Goal: Transaction & Acquisition: Book appointment/travel/reservation

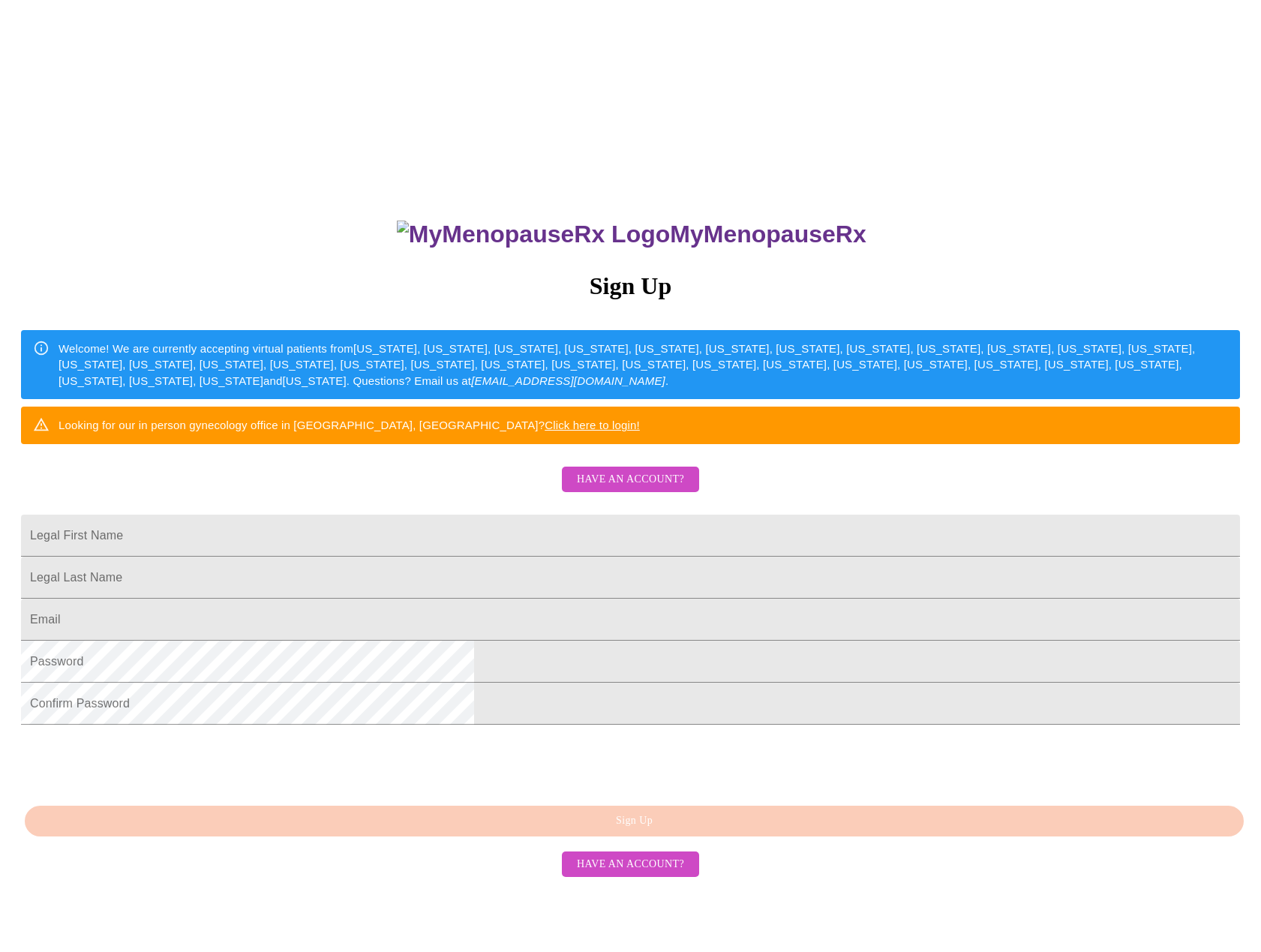
scroll to position [49, 0]
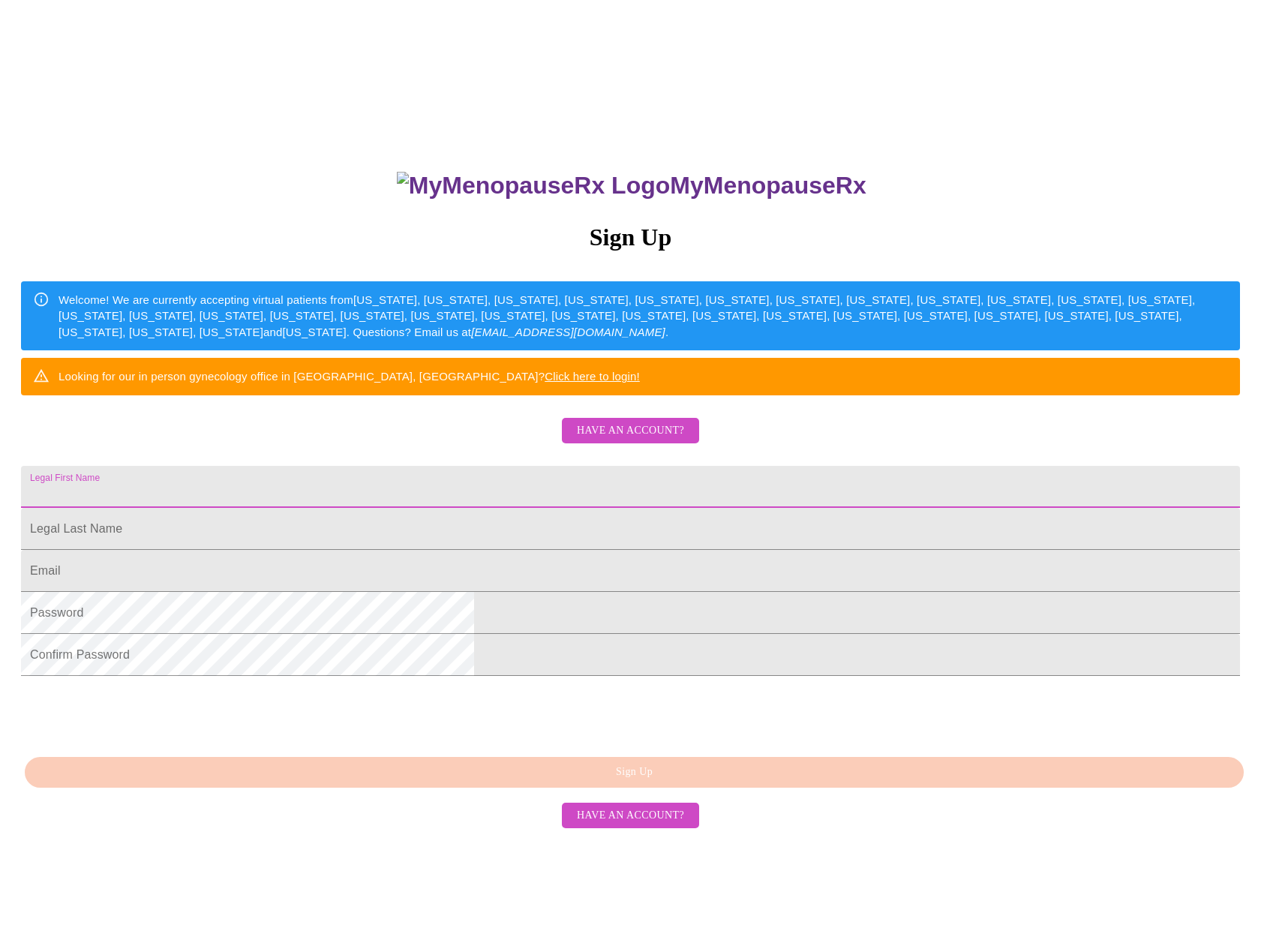
click at [499, 508] on input "Legal First Name" at bounding box center [630, 487] width 1219 height 42
type input "[PERSON_NAME]"
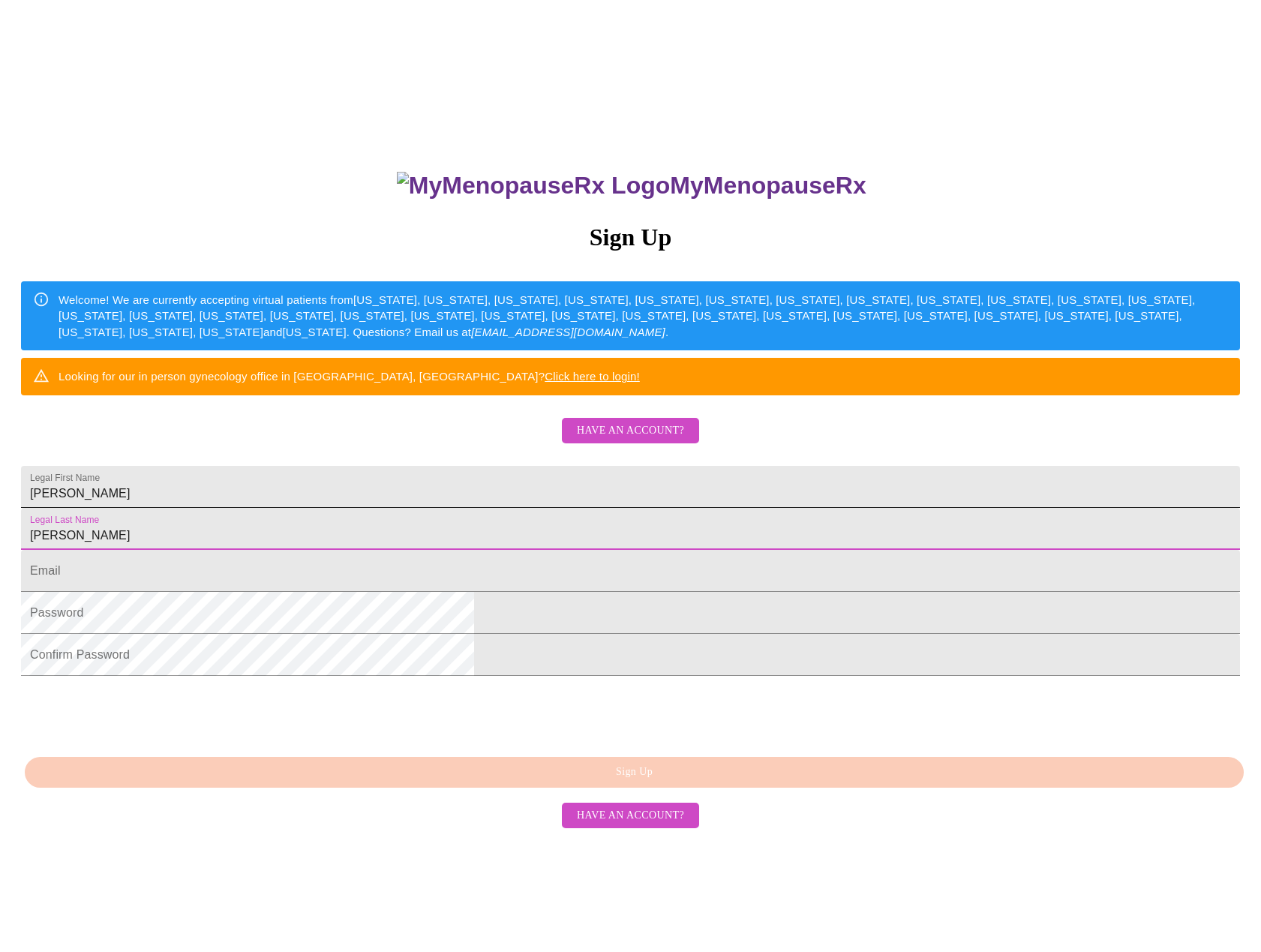
type input "[PERSON_NAME]"
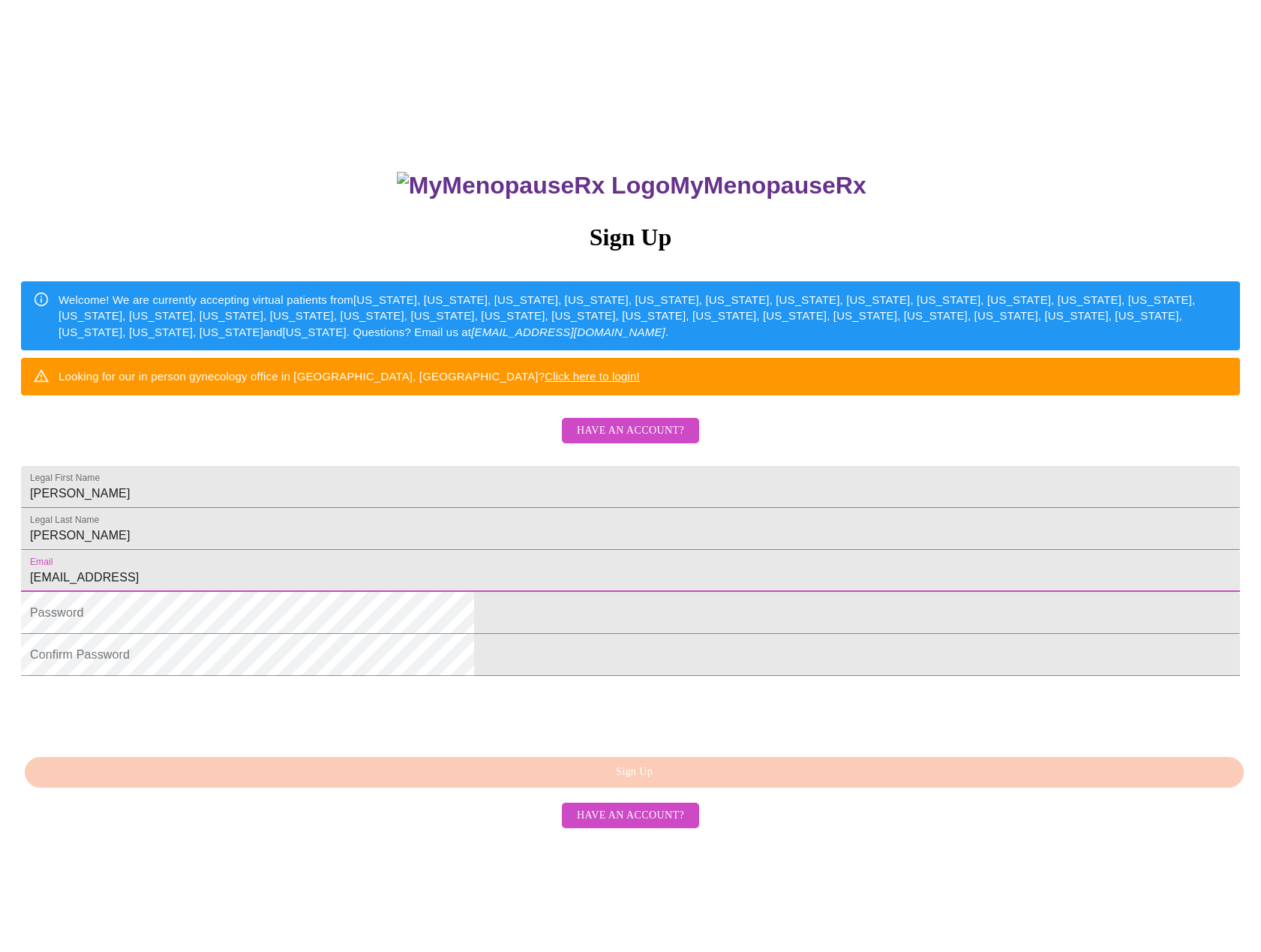
type input "[EMAIL_ADDRESS][DOMAIN_NAME]"
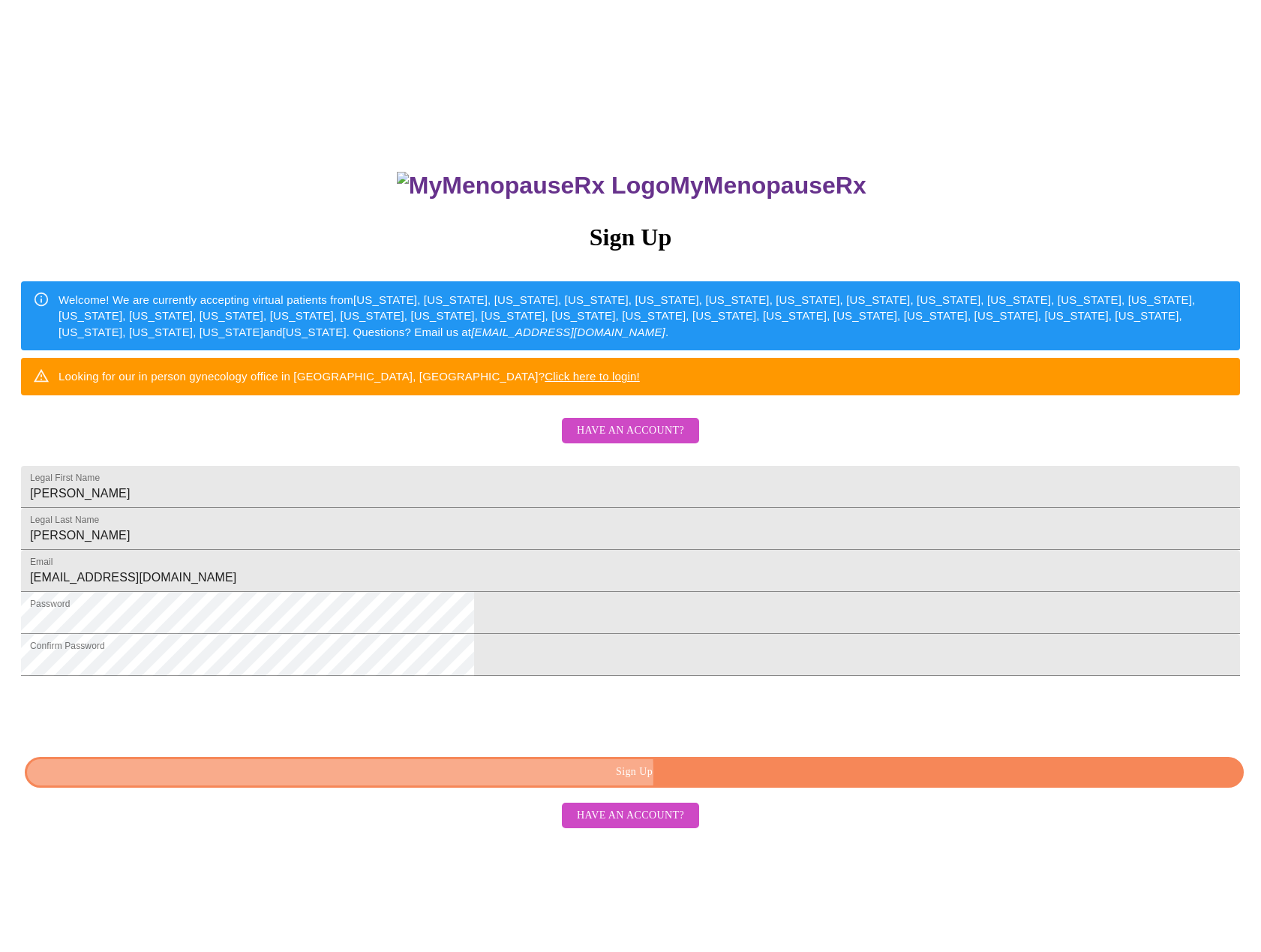
click at [724, 782] on span "Sign Up" at bounding box center [634, 772] width 1185 height 19
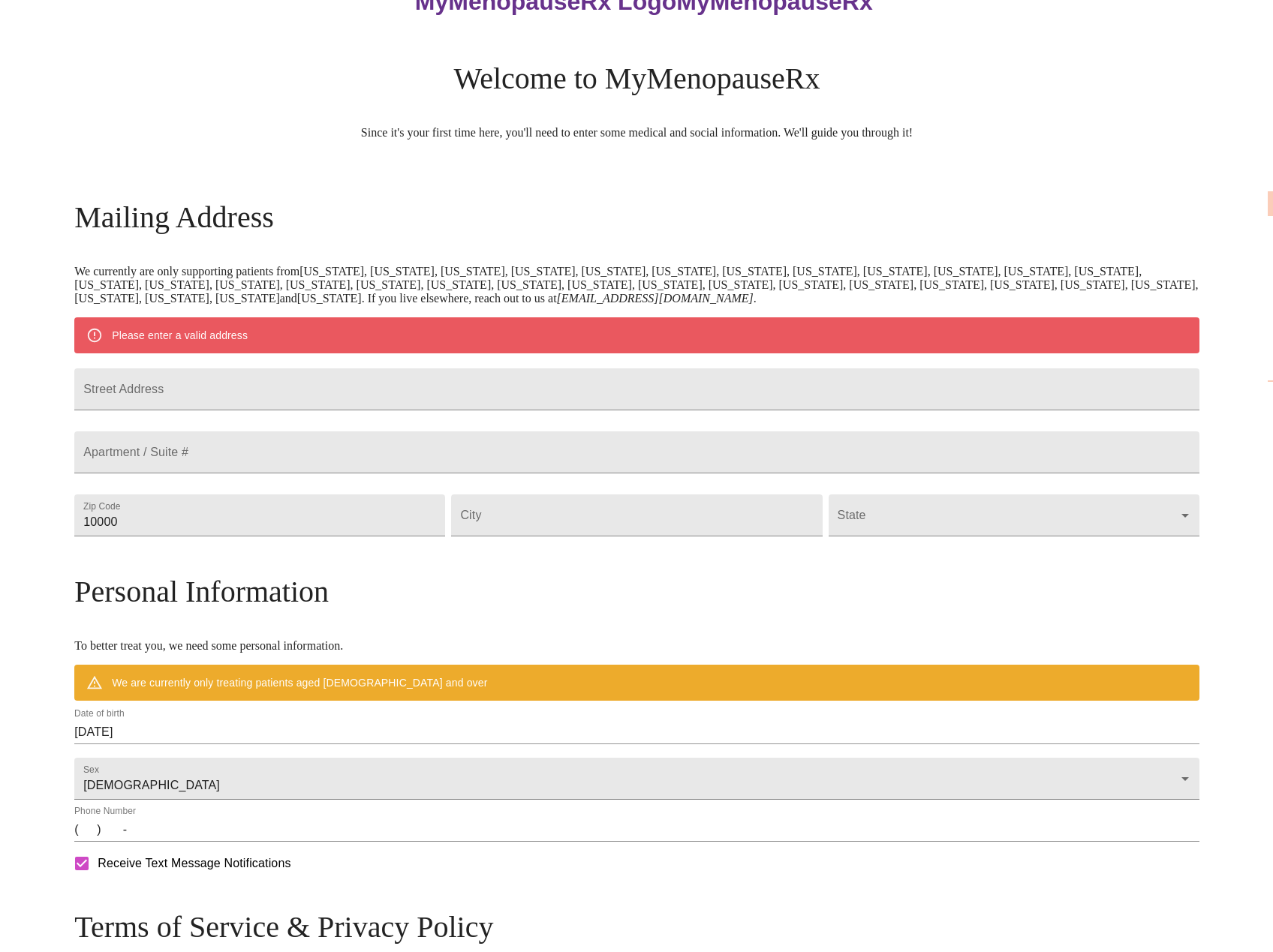
scroll to position [15, 0]
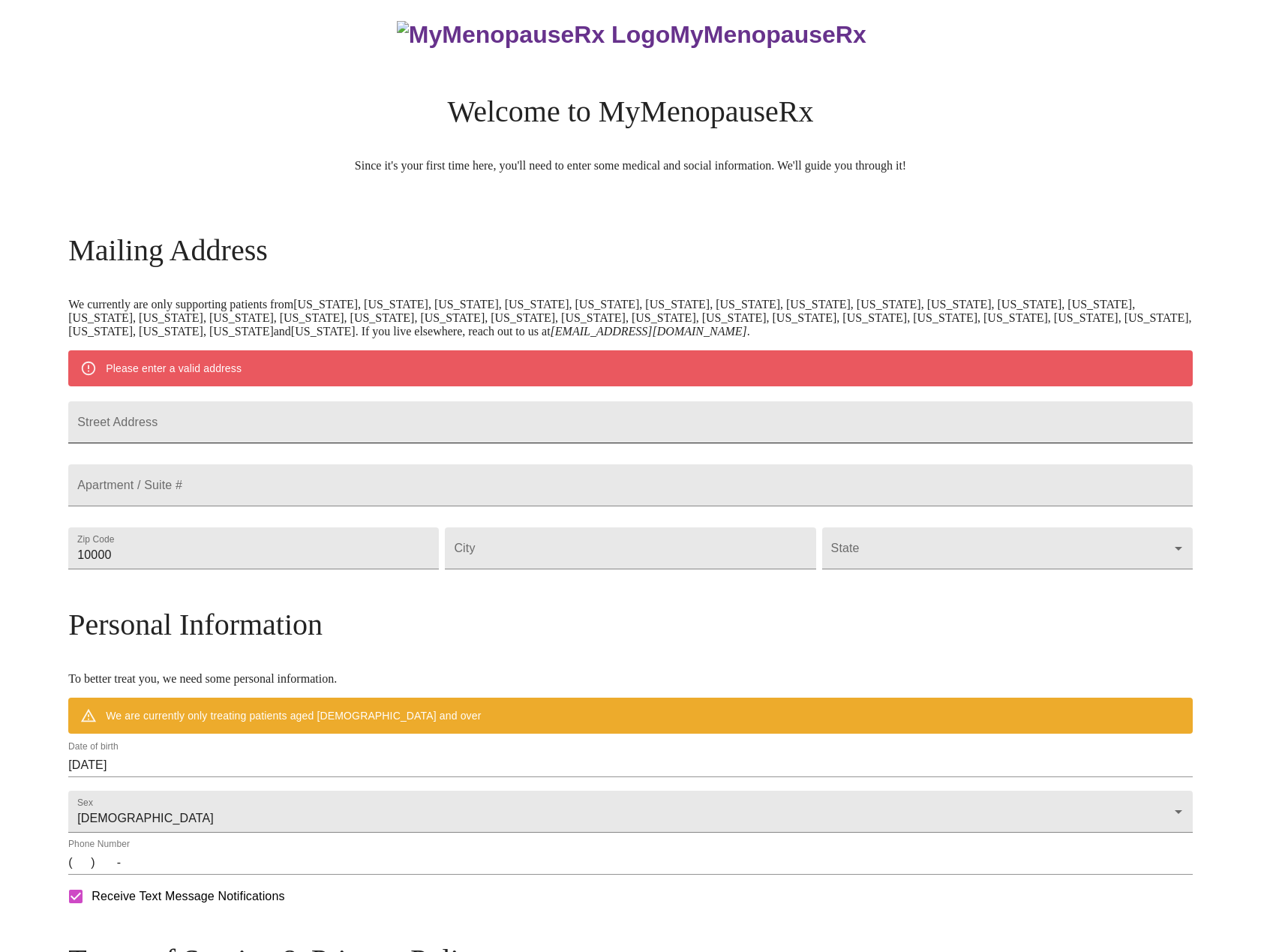
click at [340, 423] on input "Street Address" at bounding box center [630, 422] width 1124 height 42
type input "[STREET_ADDRESS]"
type input "60448"
type input "Mokena"
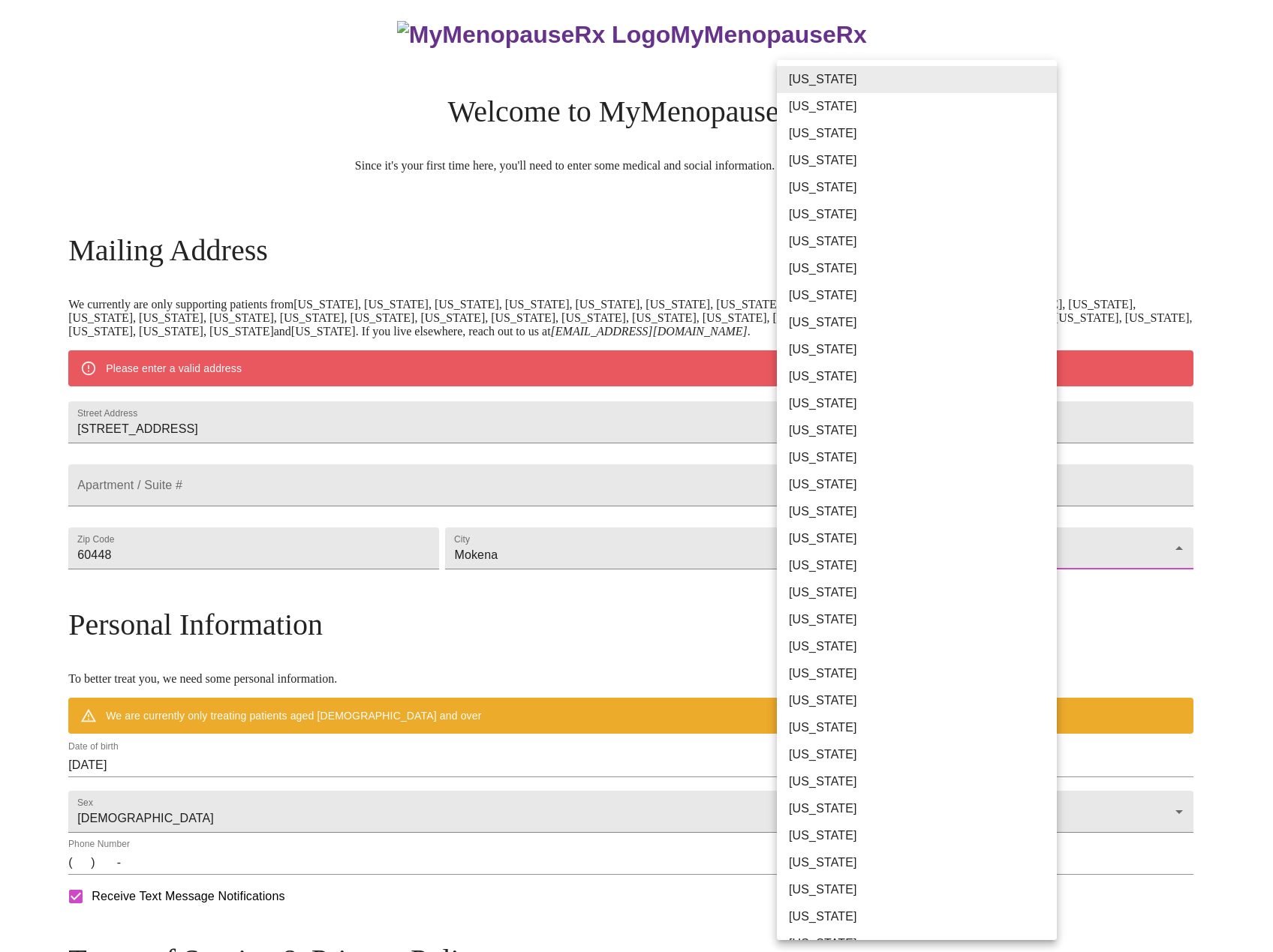
click at [1024, 588] on body "MyMenopauseRx Welcome to MyMenopauseRx Since it's your first time here, you'll …" at bounding box center [636, 576] width 1261 height 1170
click at [867, 406] on li "Illinois" at bounding box center [923, 403] width 291 height 27
type input "Illinois"
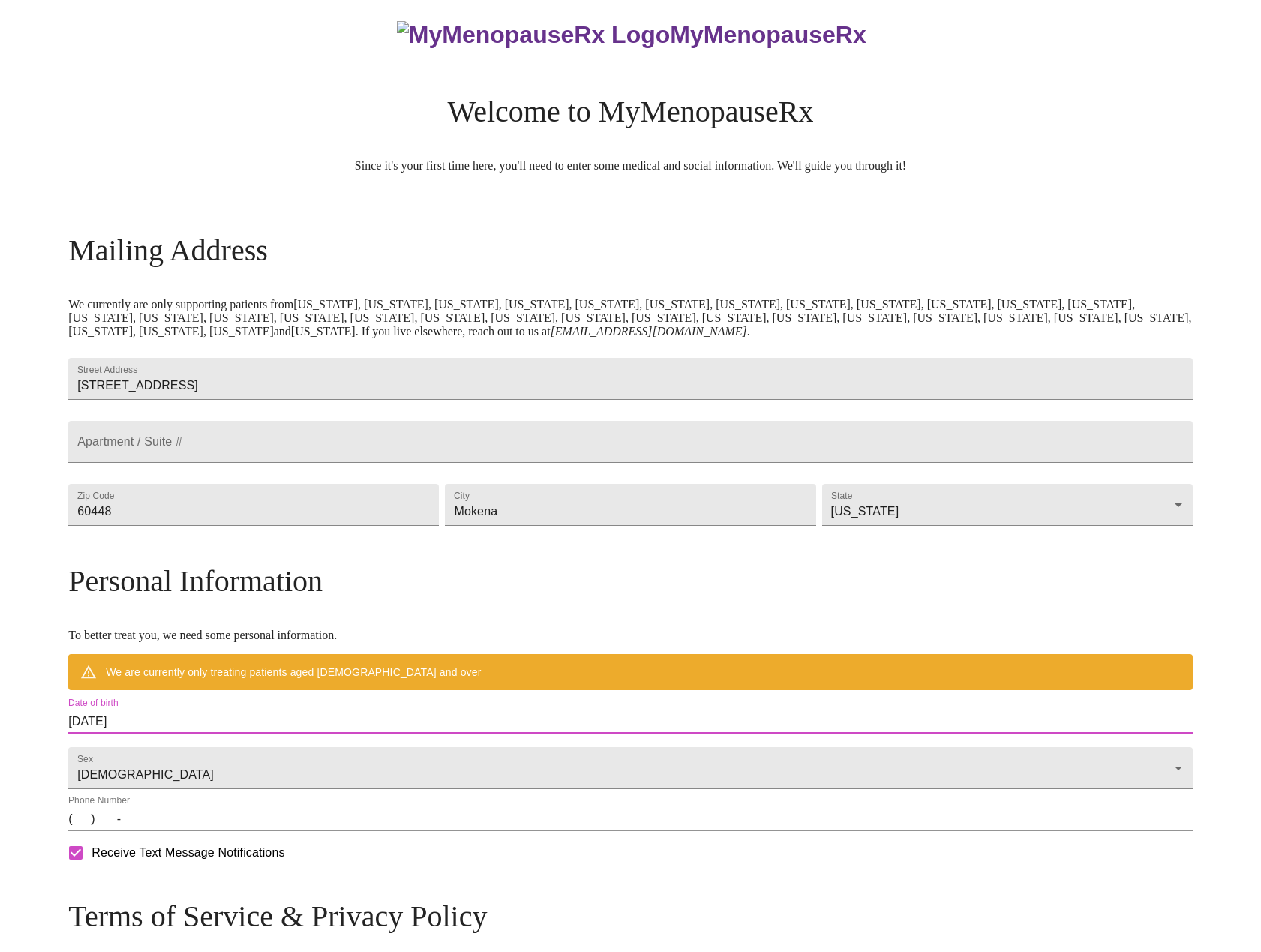
click at [206, 734] on input "09/15/2025" at bounding box center [630, 721] width 1124 height 24
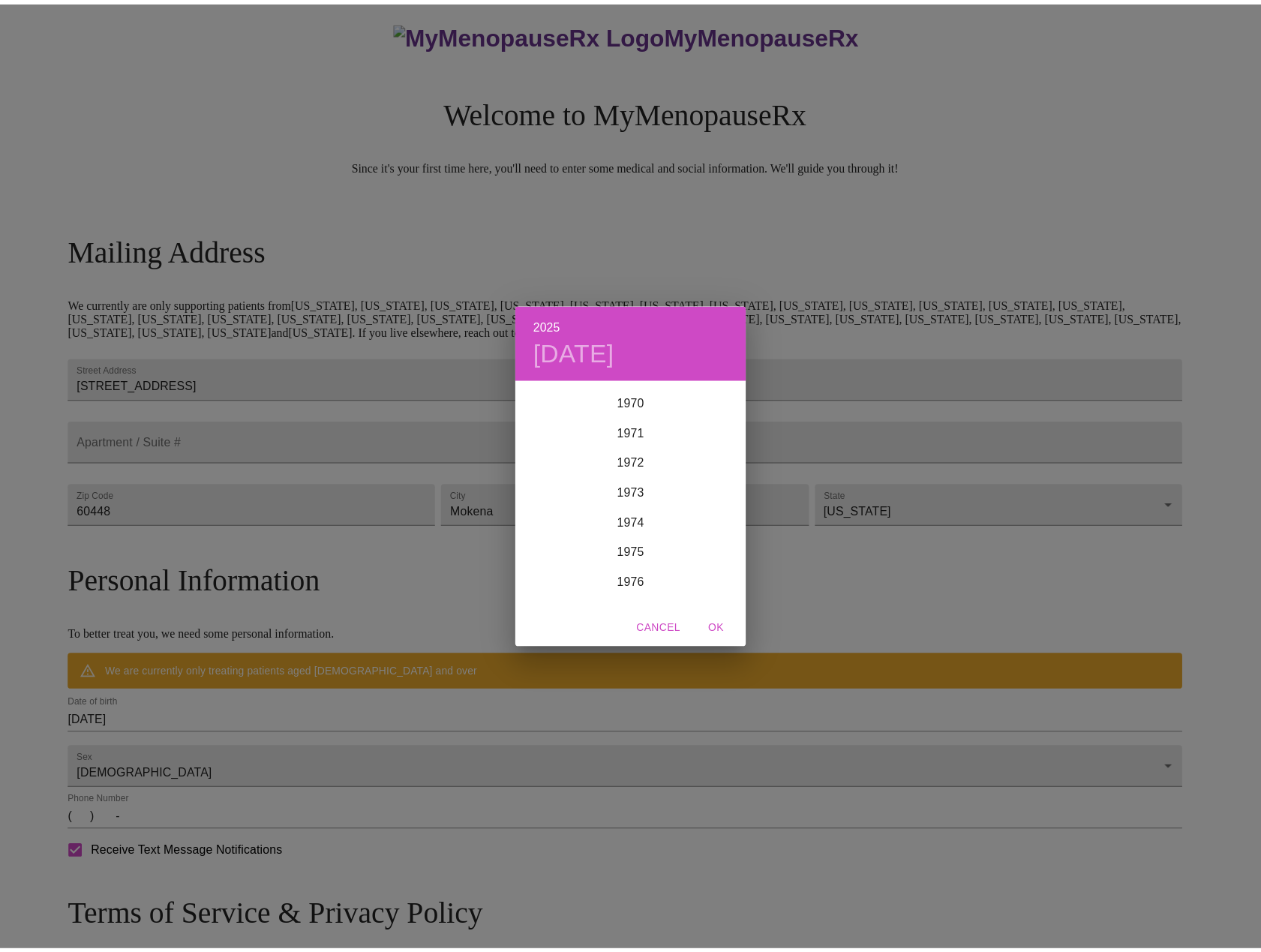
scroll to position [2101, 0]
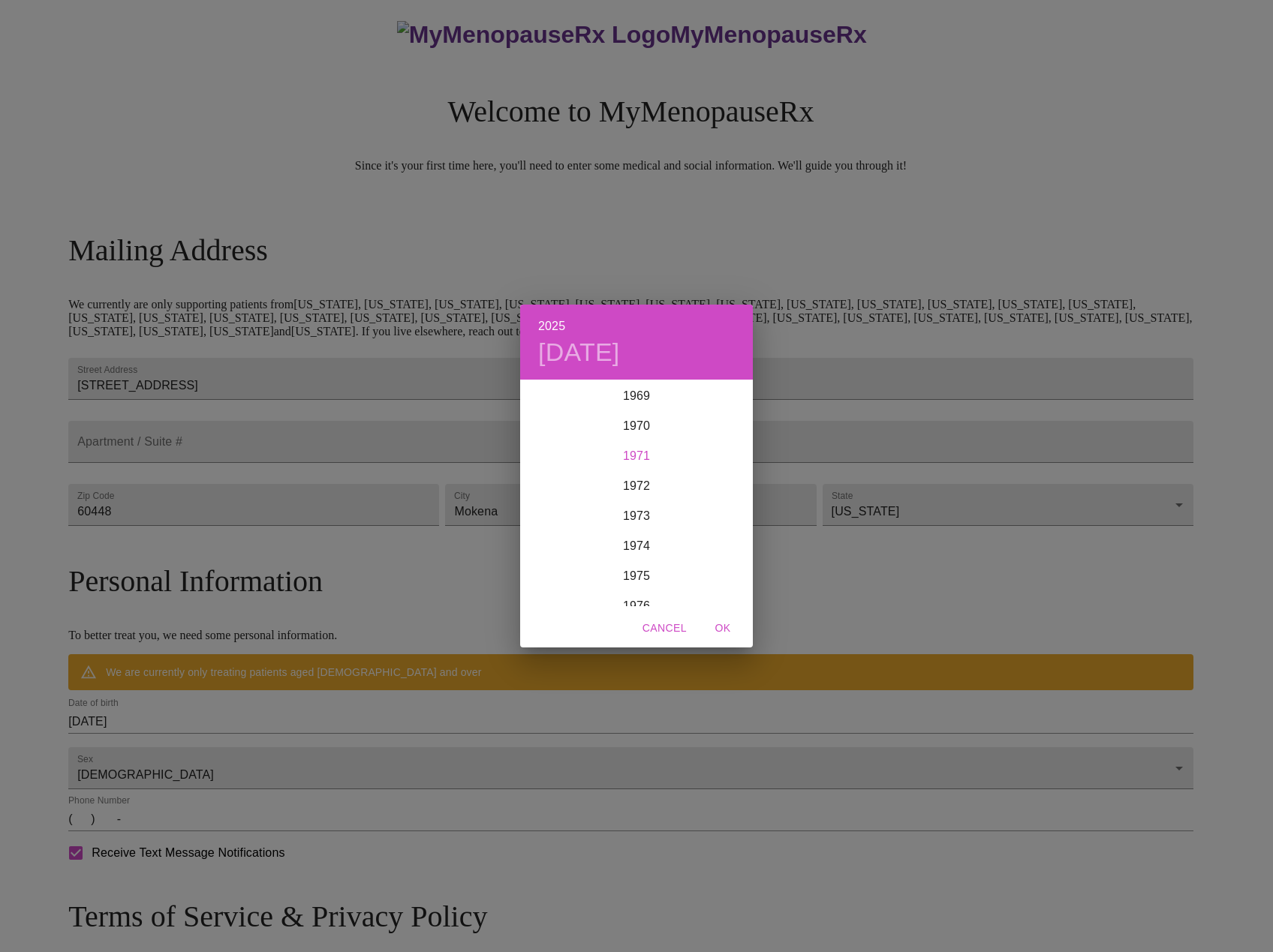
click at [641, 454] on div "1971" at bounding box center [636, 456] width 232 height 30
click at [560, 575] on div "Oct" at bounding box center [559, 578] width 78 height 56
click at [636, 539] on p "20" at bounding box center [636, 540] width 12 height 15
click at [726, 630] on span "OK" at bounding box center [723, 628] width 36 height 19
type input "10/20/1971"
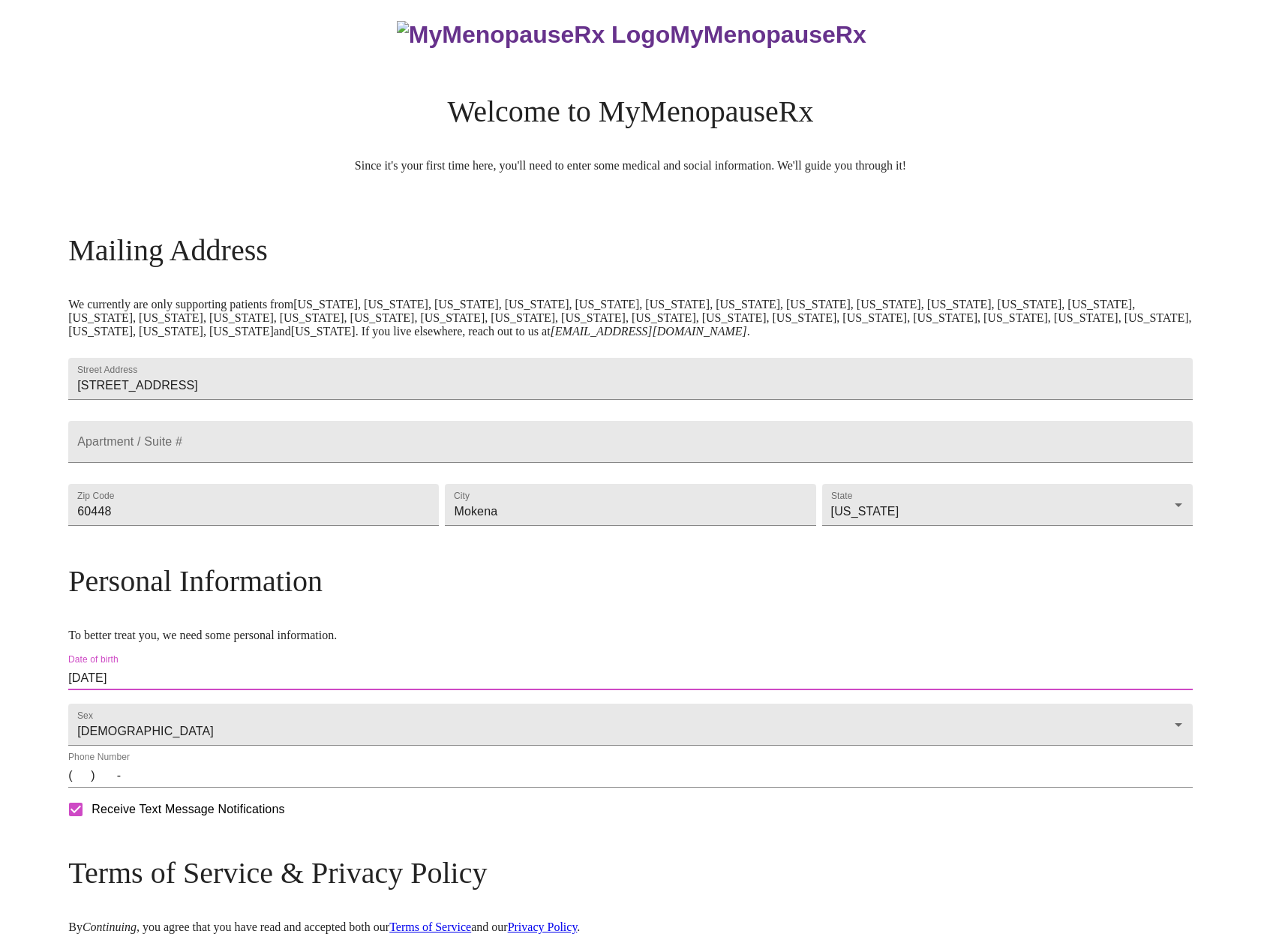
click at [213, 788] on input "(   )    -" at bounding box center [630, 775] width 1124 height 24
type input "(312) 401-9953"
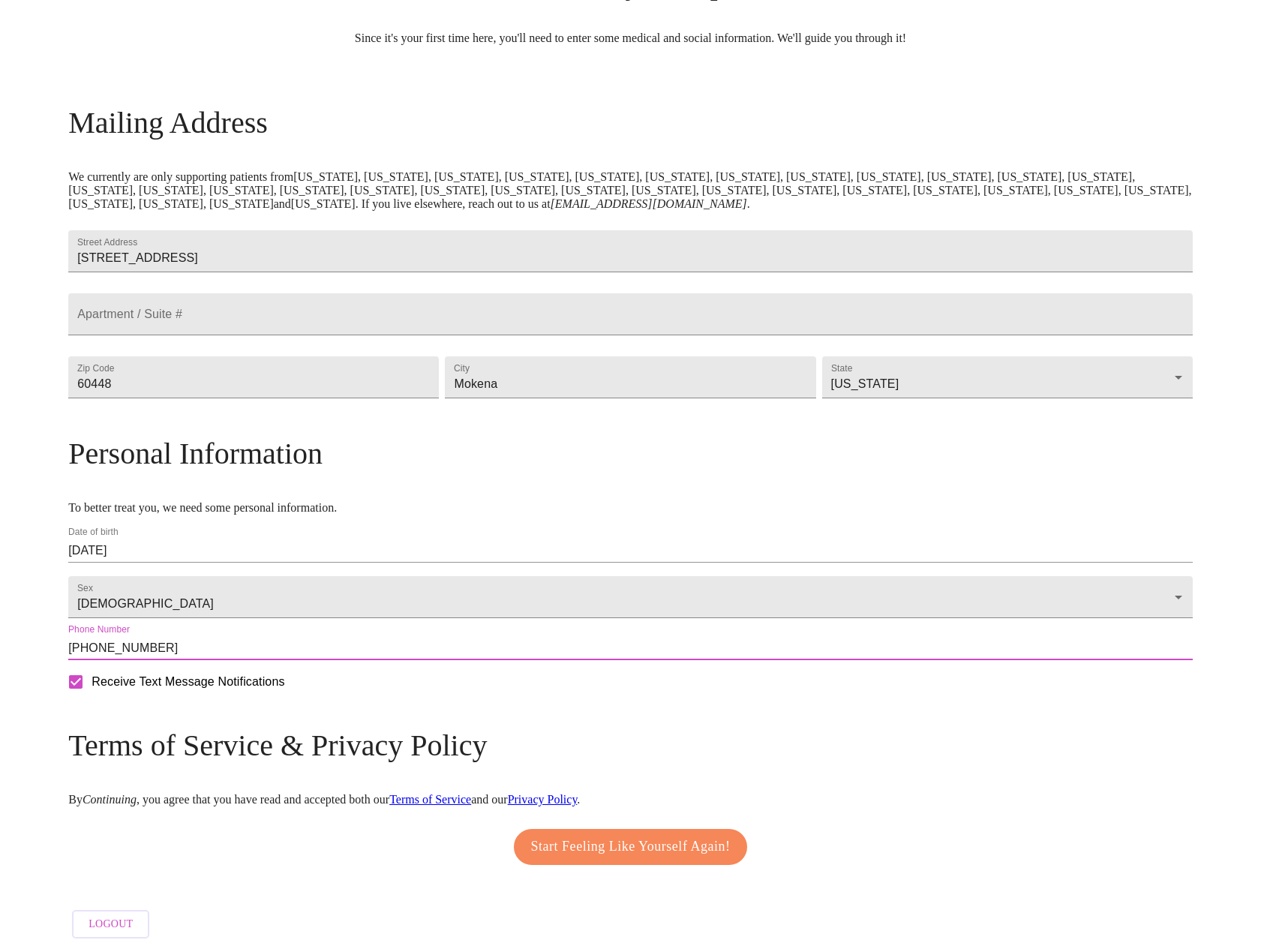
scroll to position [186, 0]
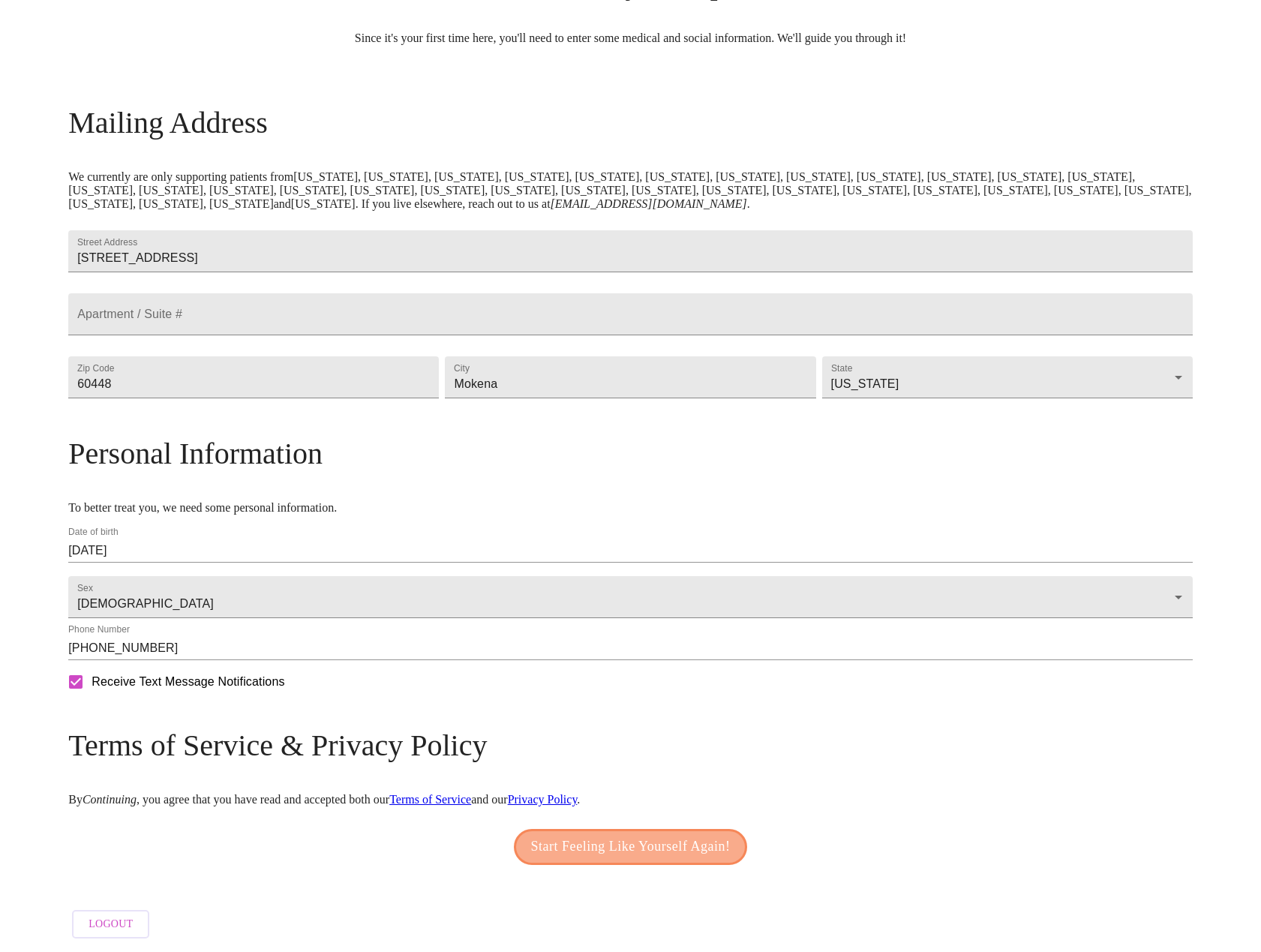
click at [644, 845] on span "Start Feeling Like Yourself Again!" at bounding box center [631, 846] width 200 height 24
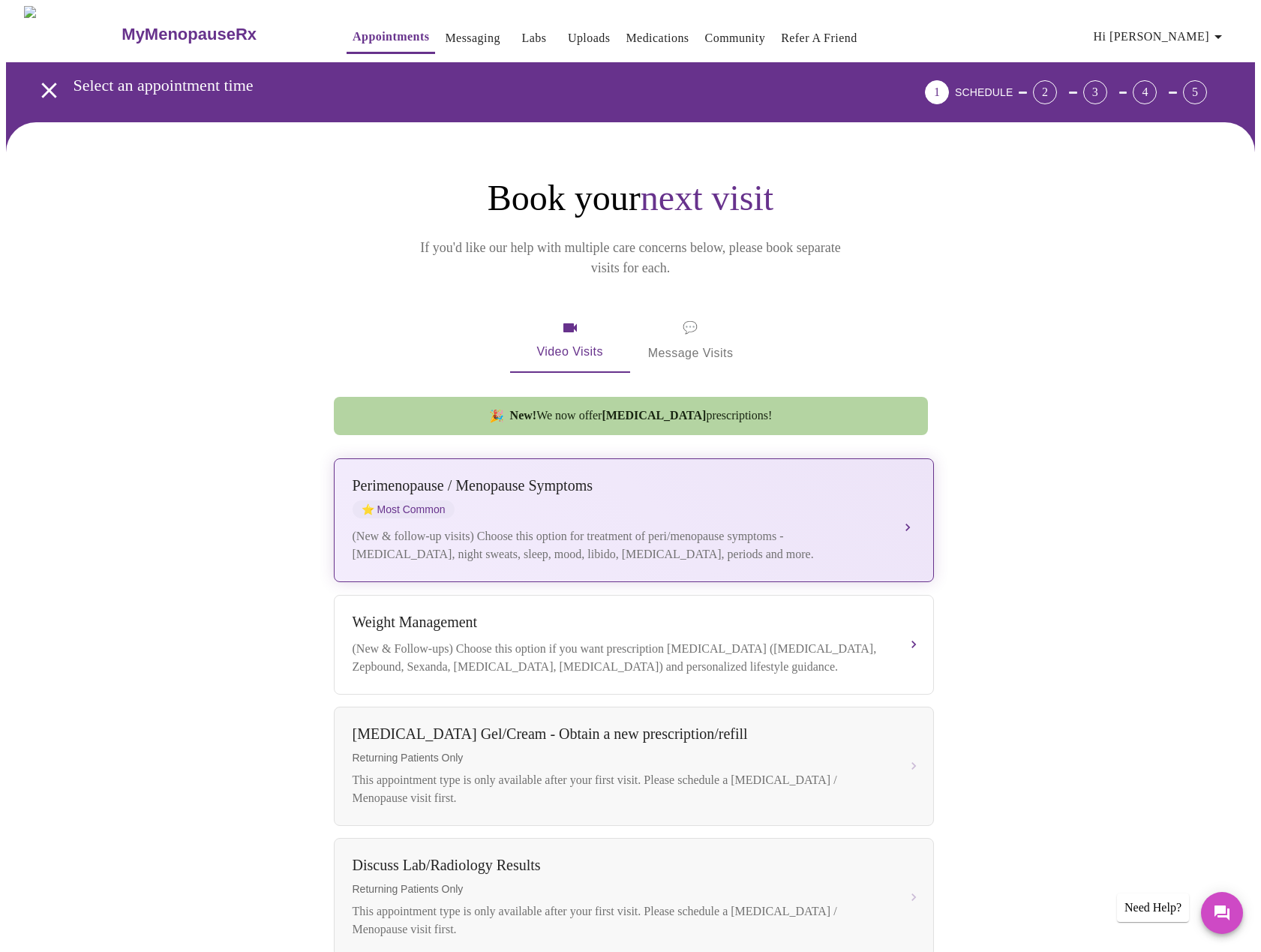
click at [523, 537] on div "(New & follow-up visits) Choose this option for treatment of peri/menopause sym…" at bounding box center [618, 546] width 532 height 36
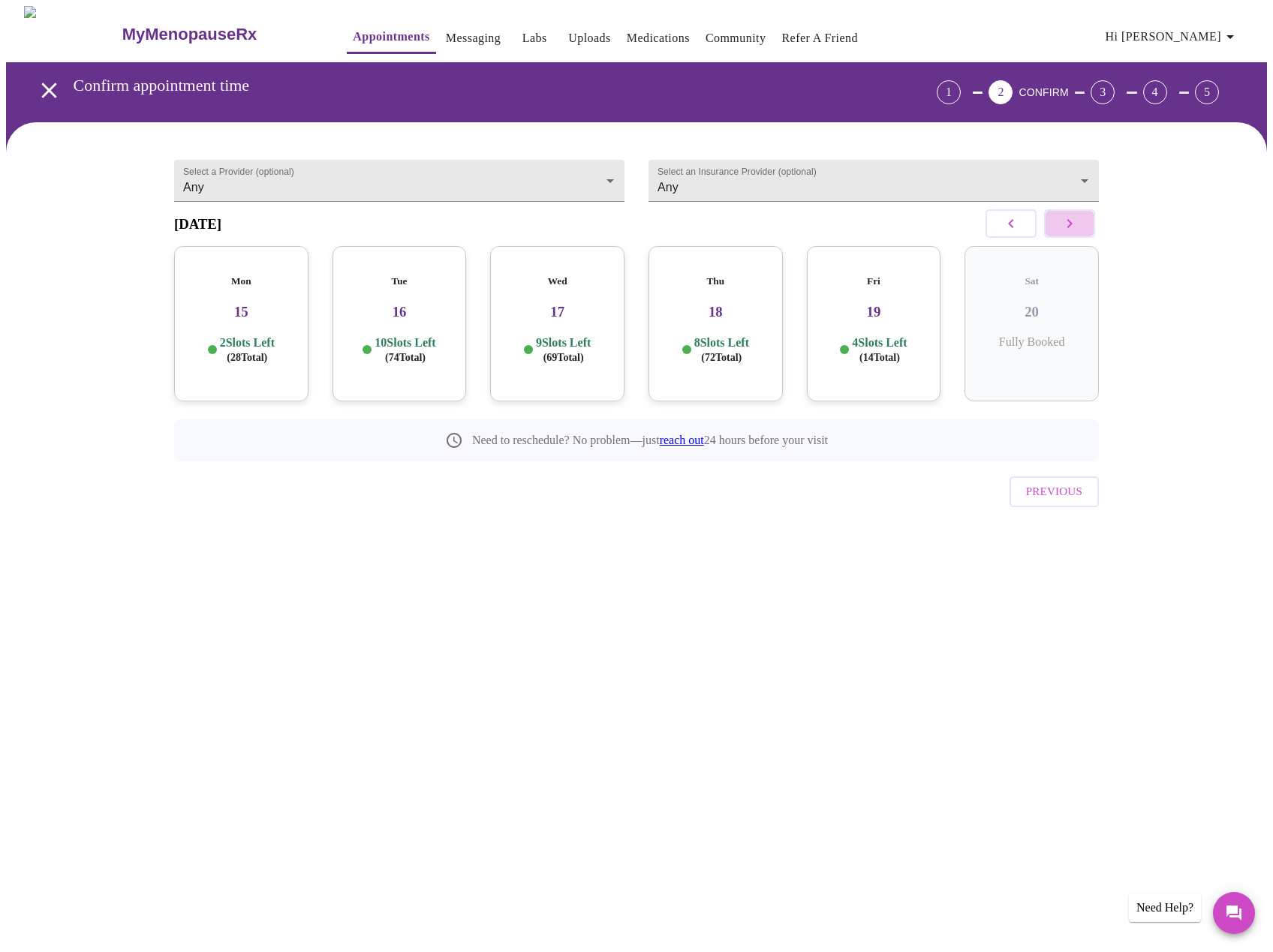
click at [1069, 232] on icon "button" at bounding box center [1069, 223] width 18 height 18
click at [1069, 228] on icon "button" at bounding box center [1070, 223] width 5 height 9
click at [255, 304] on h3 "26" at bounding box center [241, 312] width 110 height 16
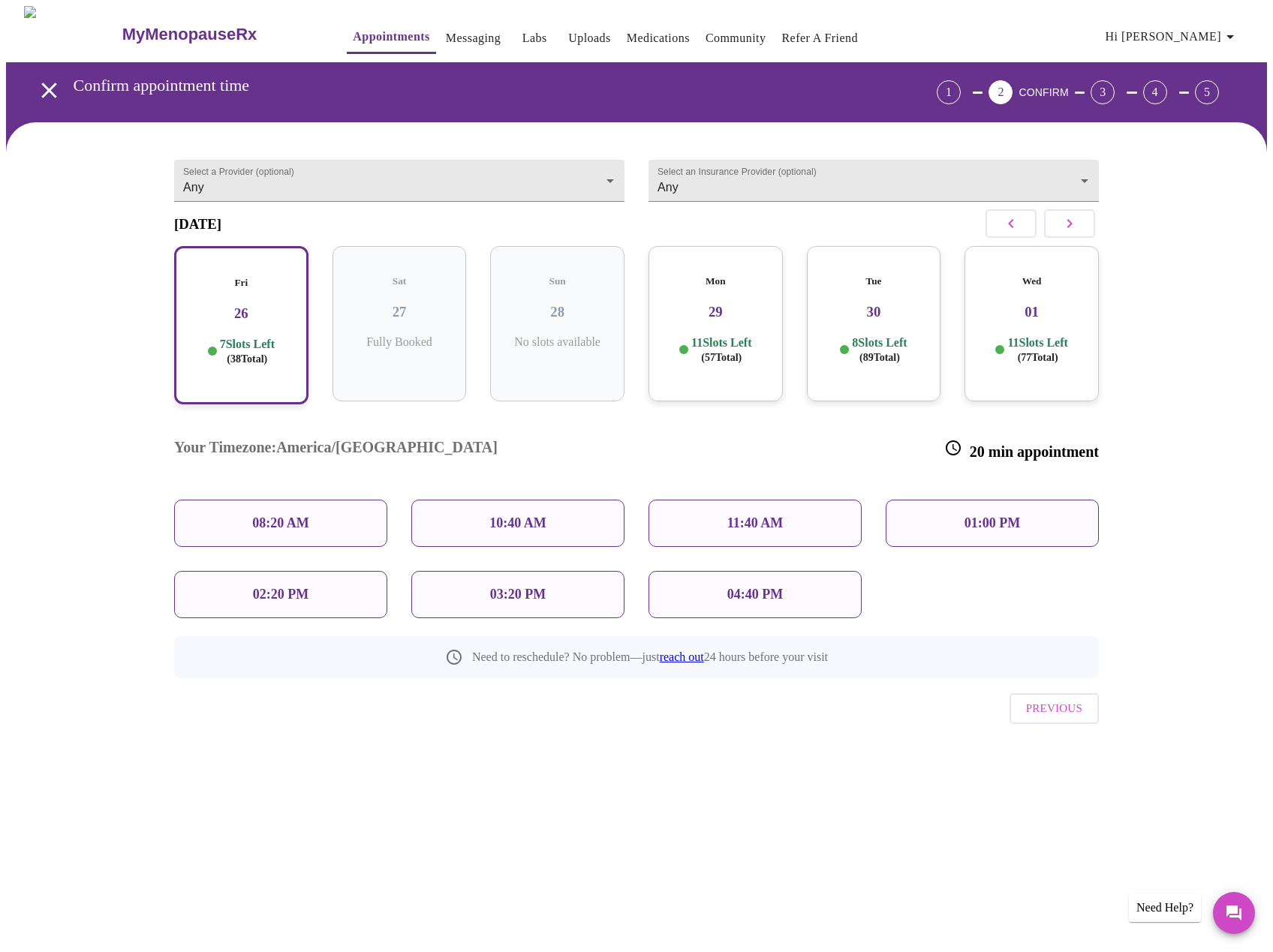
click at [286, 515] on p "08:20 AM" at bounding box center [281, 523] width 57 height 16
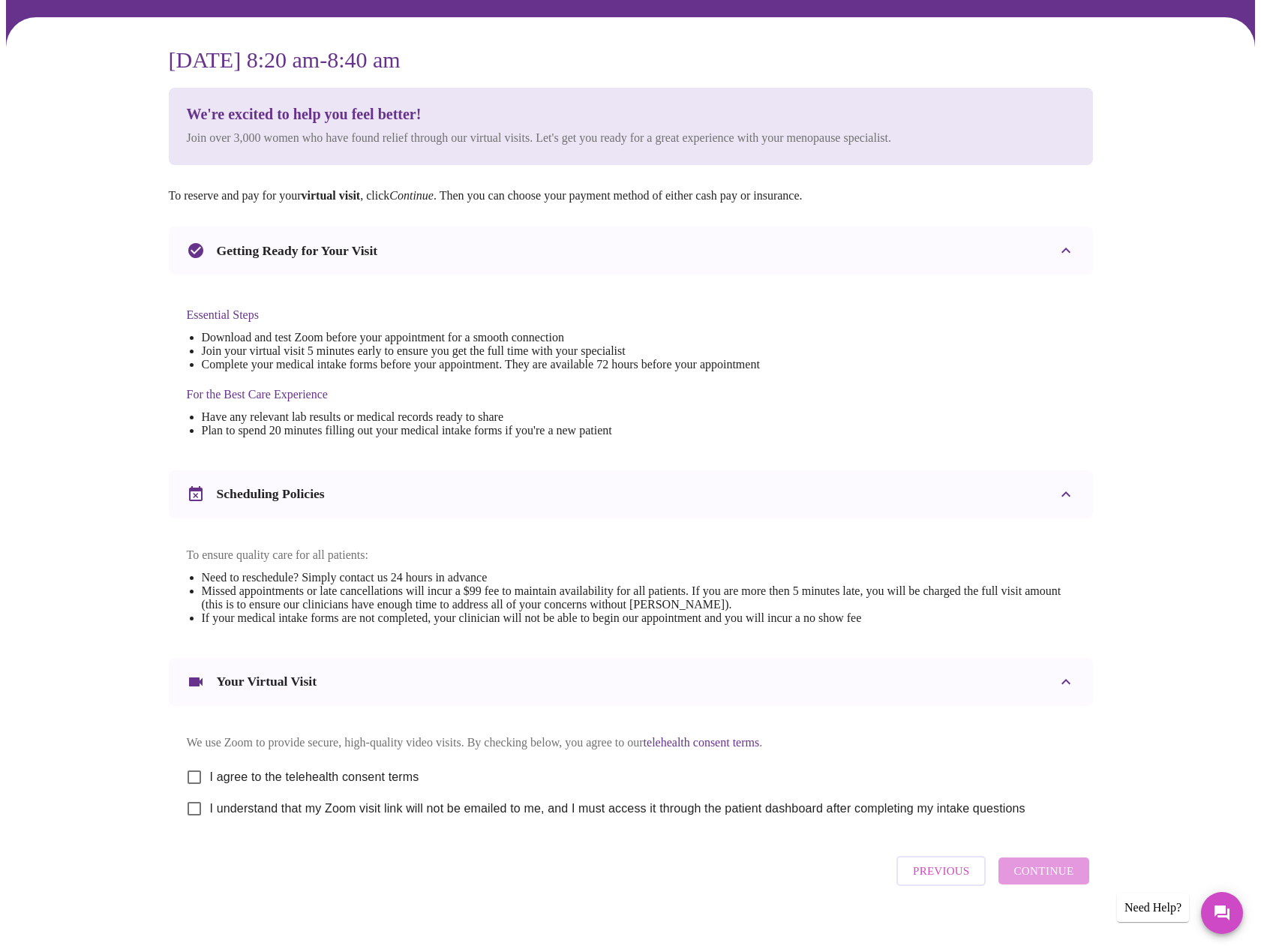
scroll to position [136, 0]
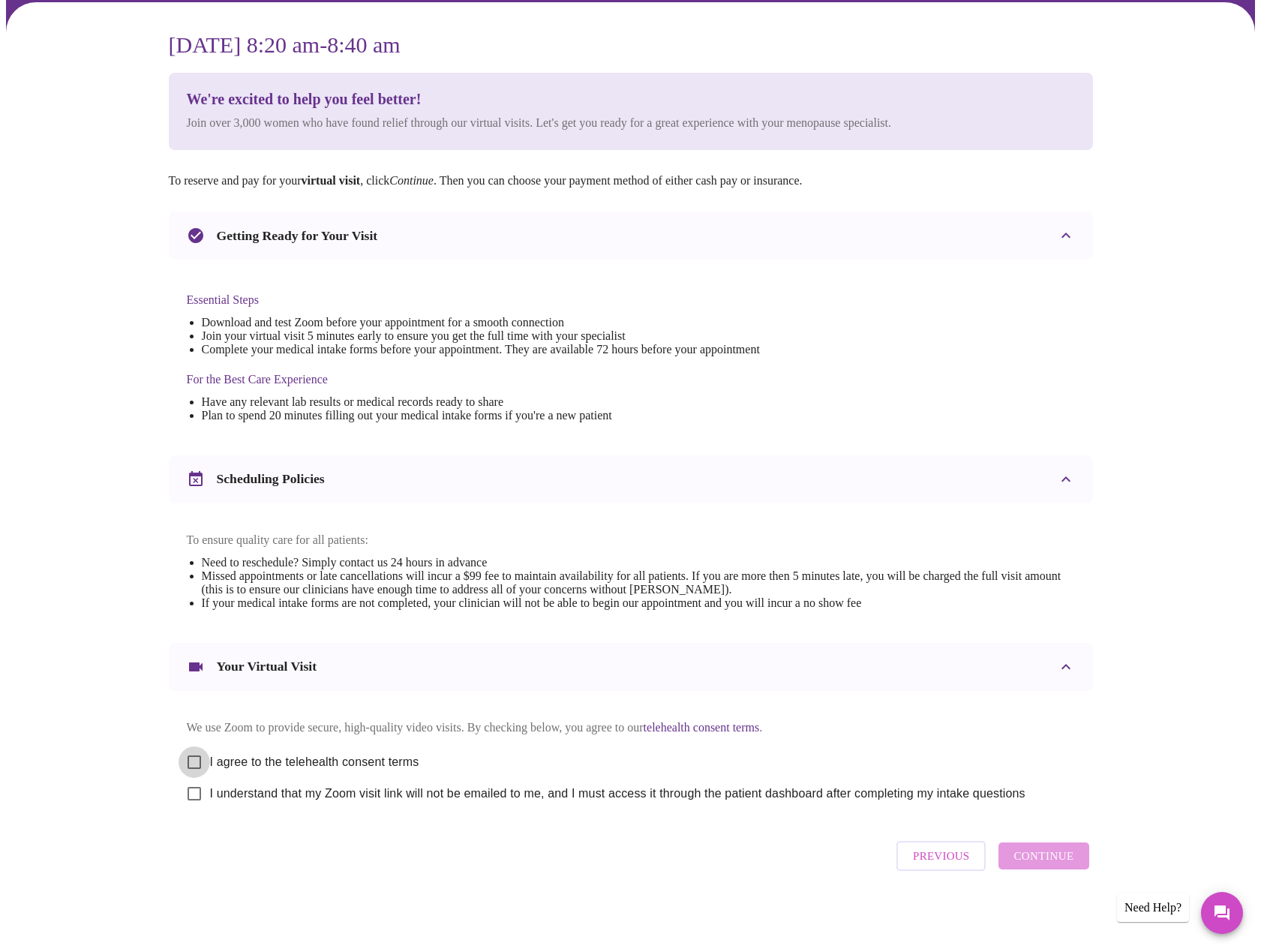
click at [191, 757] on input "I agree to the telehealth consent terms" at bounding box center [194, 762] width 32 height 32
checkbox input "true"
click at [194, 795] on input "I understand that my Zoom visit link will not be emailed to me, and I must acce…" at bounding box center [194, 793] width 32 height 32
checkbox input "true"
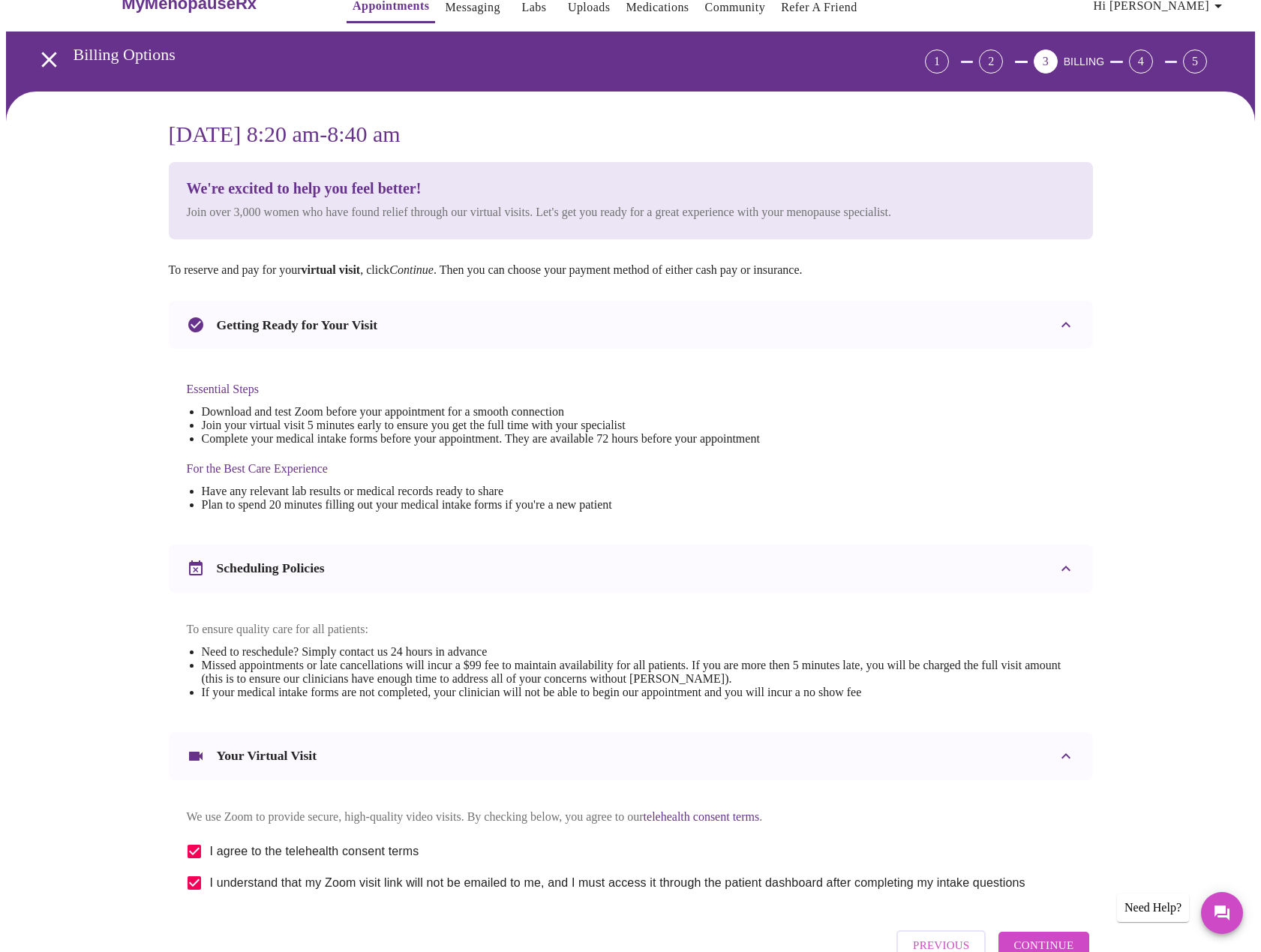
scroll to position [0, 0]
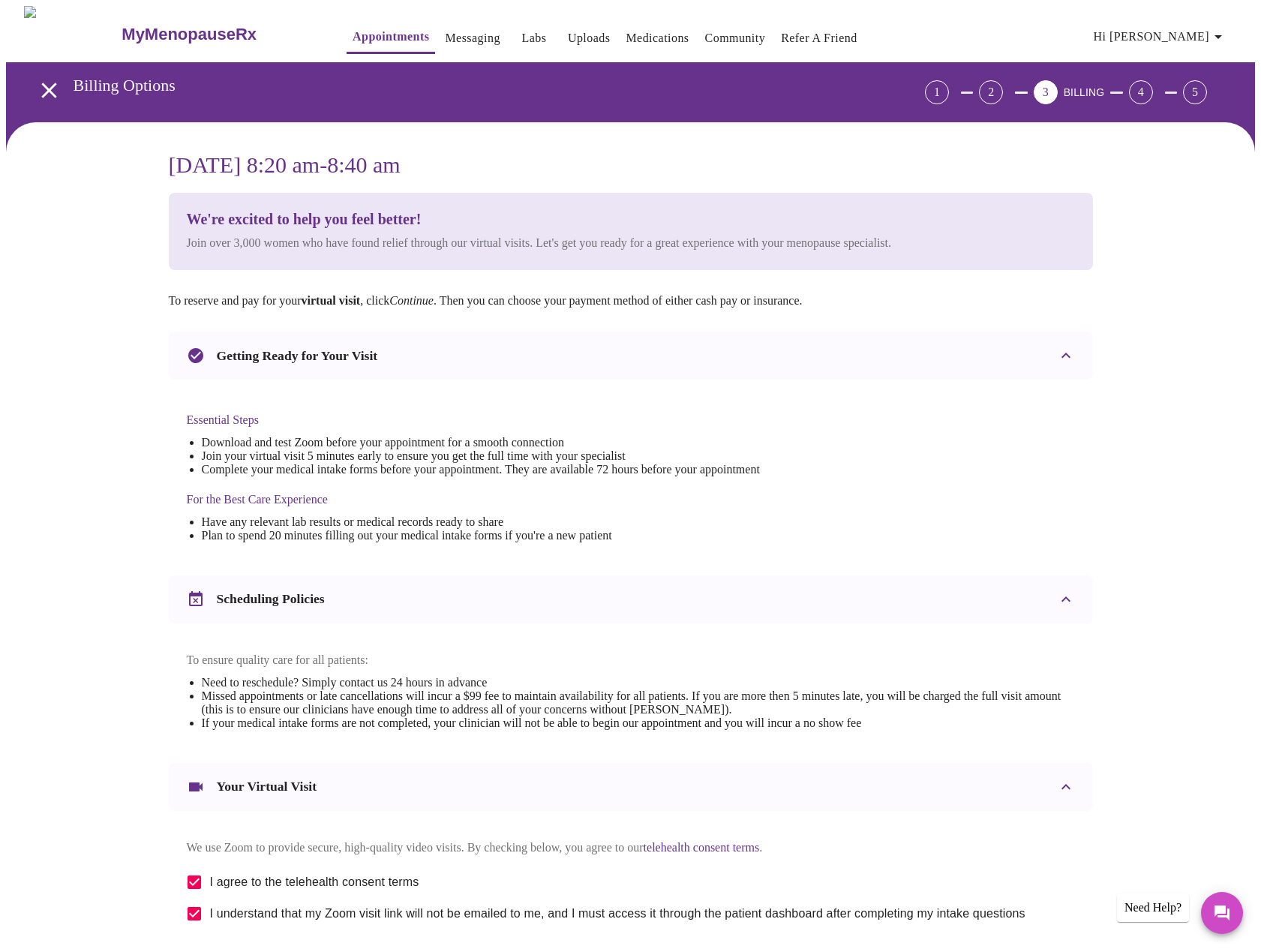
click at [1003, 85] on div "2" at bounding box center [990, 92] width 24 height 24
click at [43, 81] on icon "open drawer" at bounding box center [49, 91] width 26 height 26
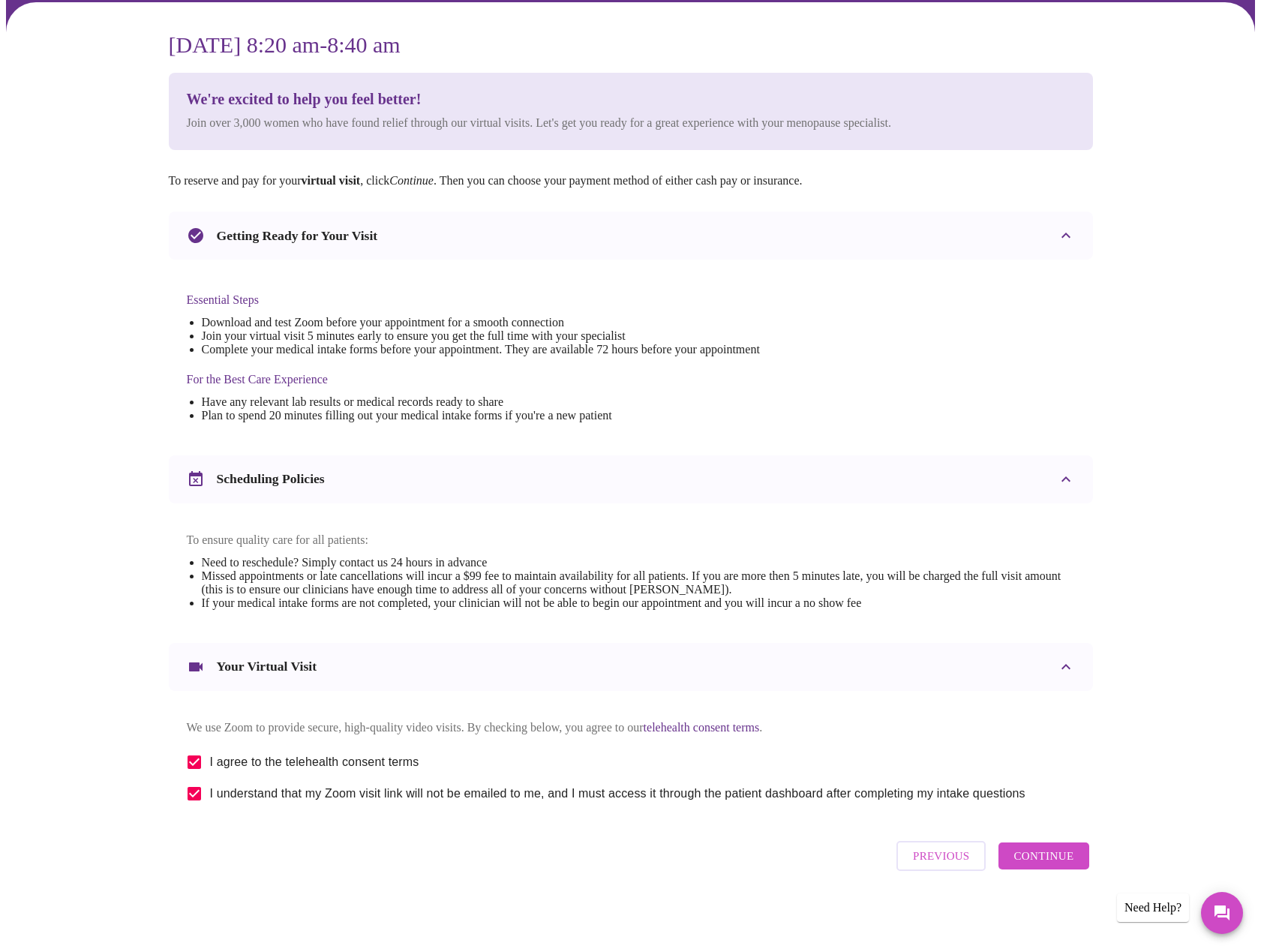
scroll to position [136, 0]
click at [945, 866] on span "Previous" at bounding box center [941, 856] width 56 height 20
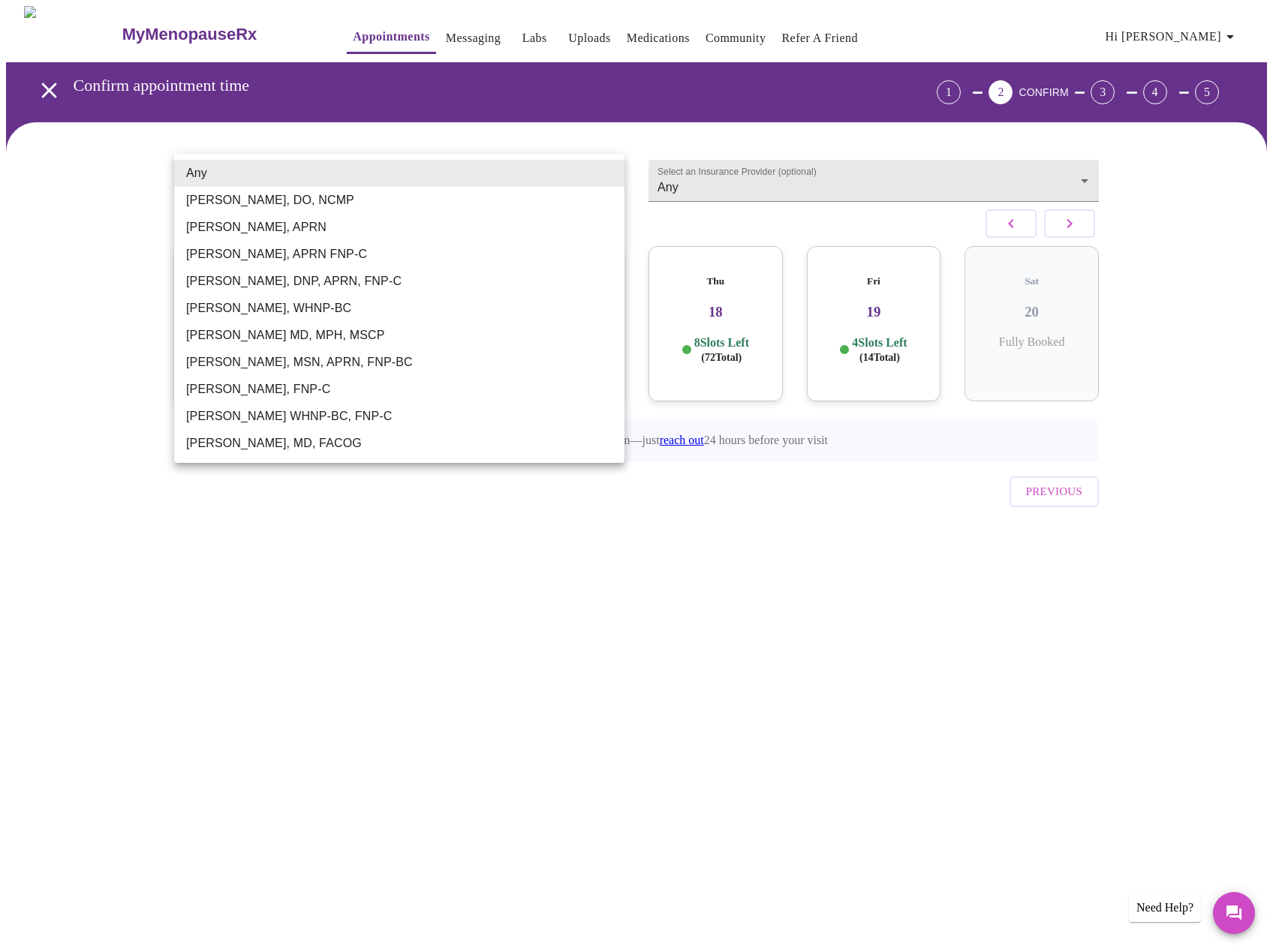
click at [428, 186] on body "MyMenopauseRx Appointments Messaging Labs Uploads Medications Community Refer a…" at bounding box center [636, 294] width 1261 height 577
click at [293, 226] on li "[PERSON_NAME], APRN" at bounding box center [399, 227] width 451 height 27
type input "[PERSON_NAME], APRN"
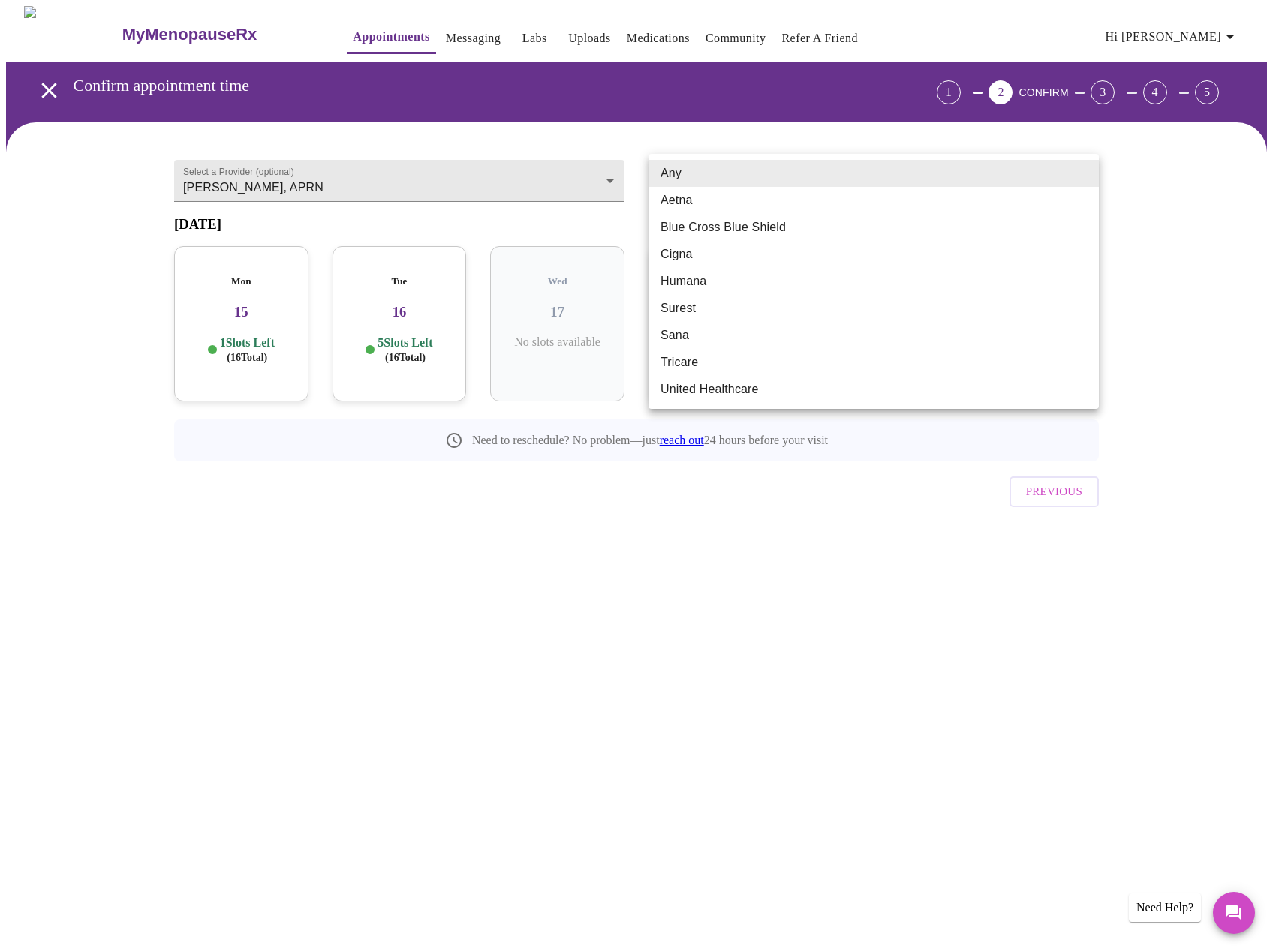
click at [875, 179] on body "MyMenopauseRx Appointments Messaging Labs Uploads Medications Community Refer a…" at bounding box center [636, 294] width 1261 height 577
click at [780, 224] on li "Blue Cross Blue Shield" at bounding box center [874, 227] width 451 height 27
type input "Blue Cross Blue Shield"
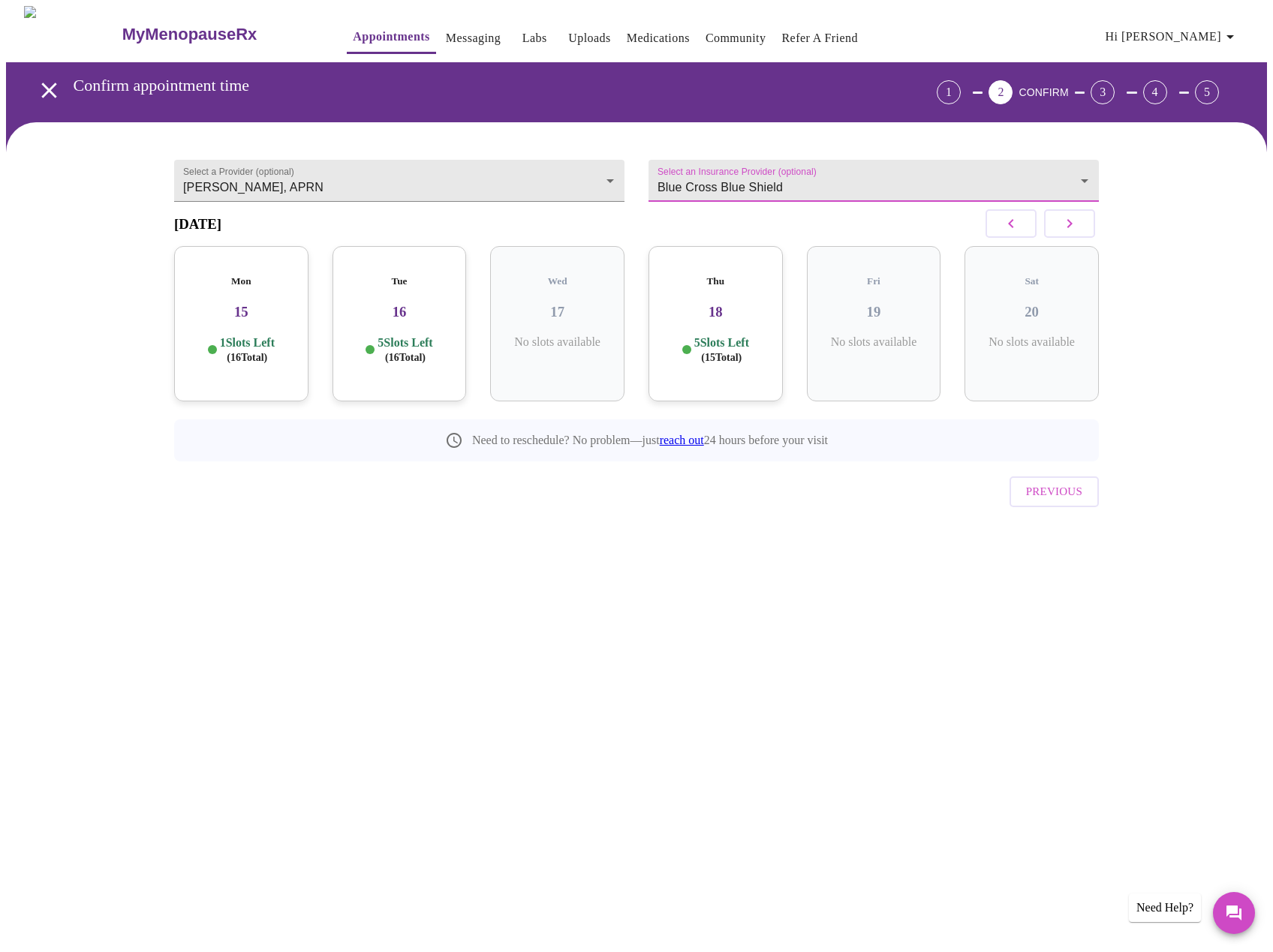
click at [1073, 232] on icon "button" at bounding box center [1069, 223] width 18 height 18
click at [1011, 228] on icon "button" at bounding box center [1010, 223] width 5 height 9
click at [1007, 232] on icon "button" at bounding box center [1011, 223] width 18 height 18
click at [1068, 232] on icon "button" at bounding box center [1069, 223] width 18 height 18
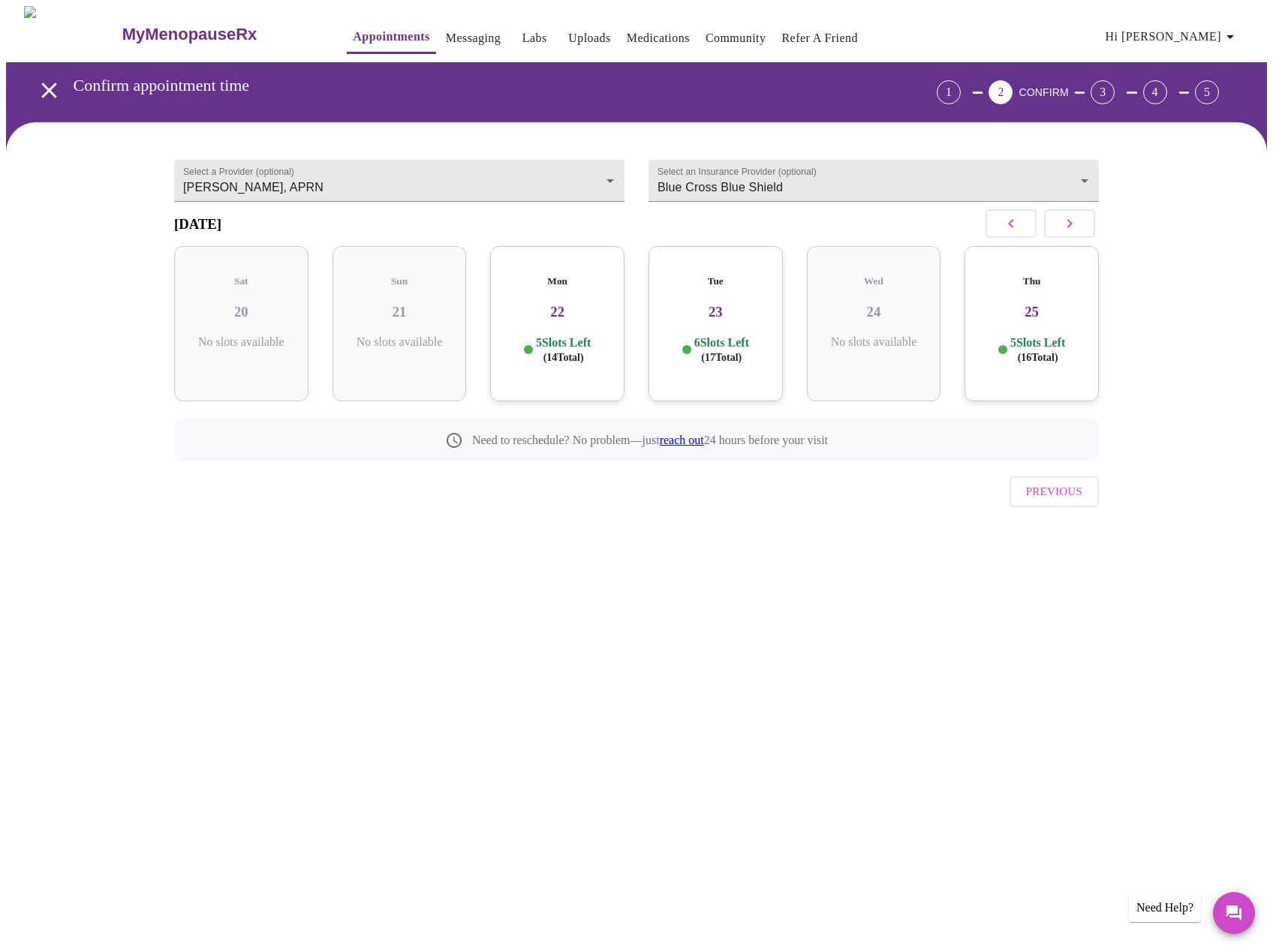
click at [563, 281] on h5 "Mon" at bounding box center [557, 281] width 110 height 12
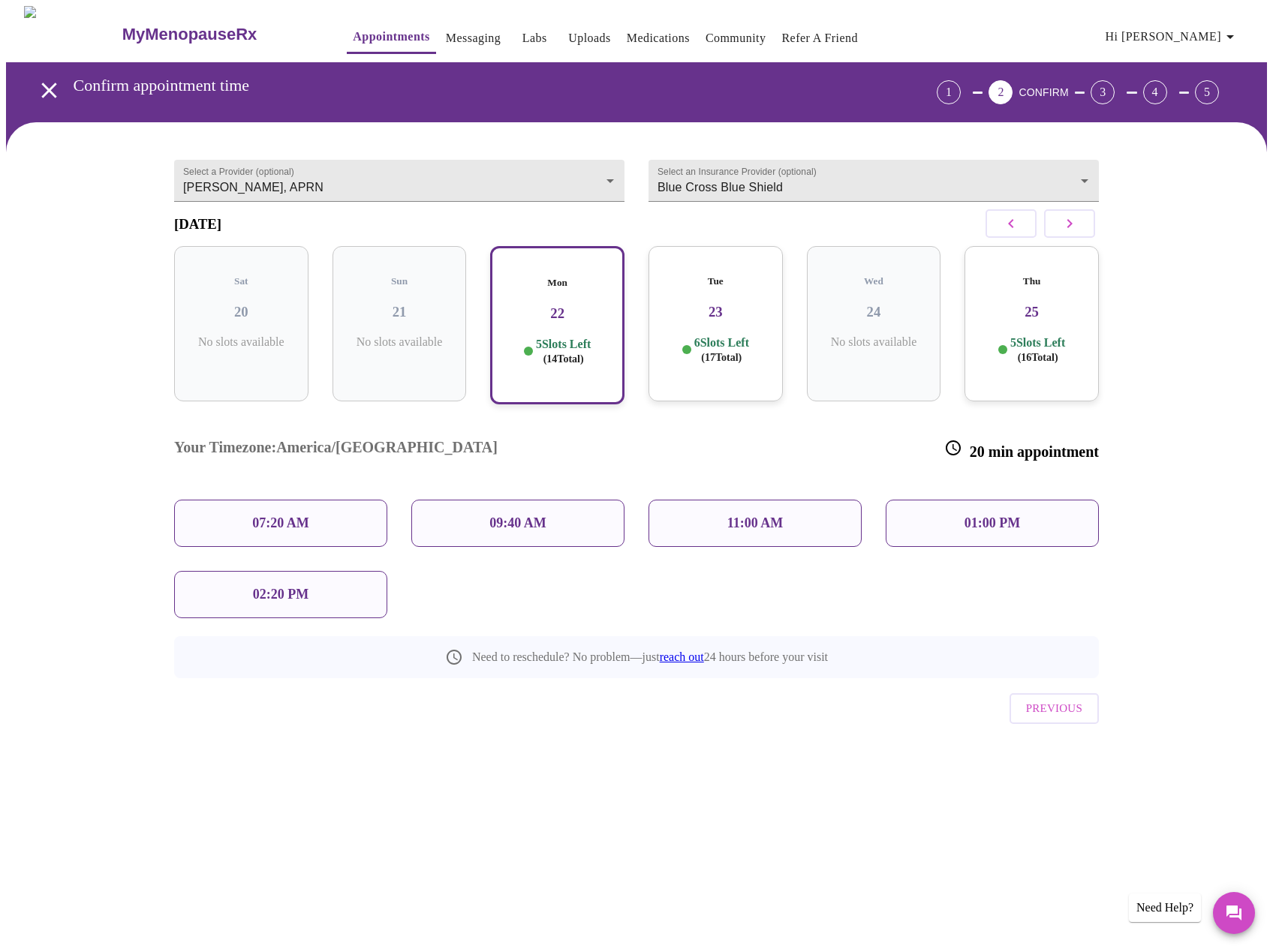
click at [335, 500] on div "07:20 AM" at bounding box center [281, 523] width 214 height 47
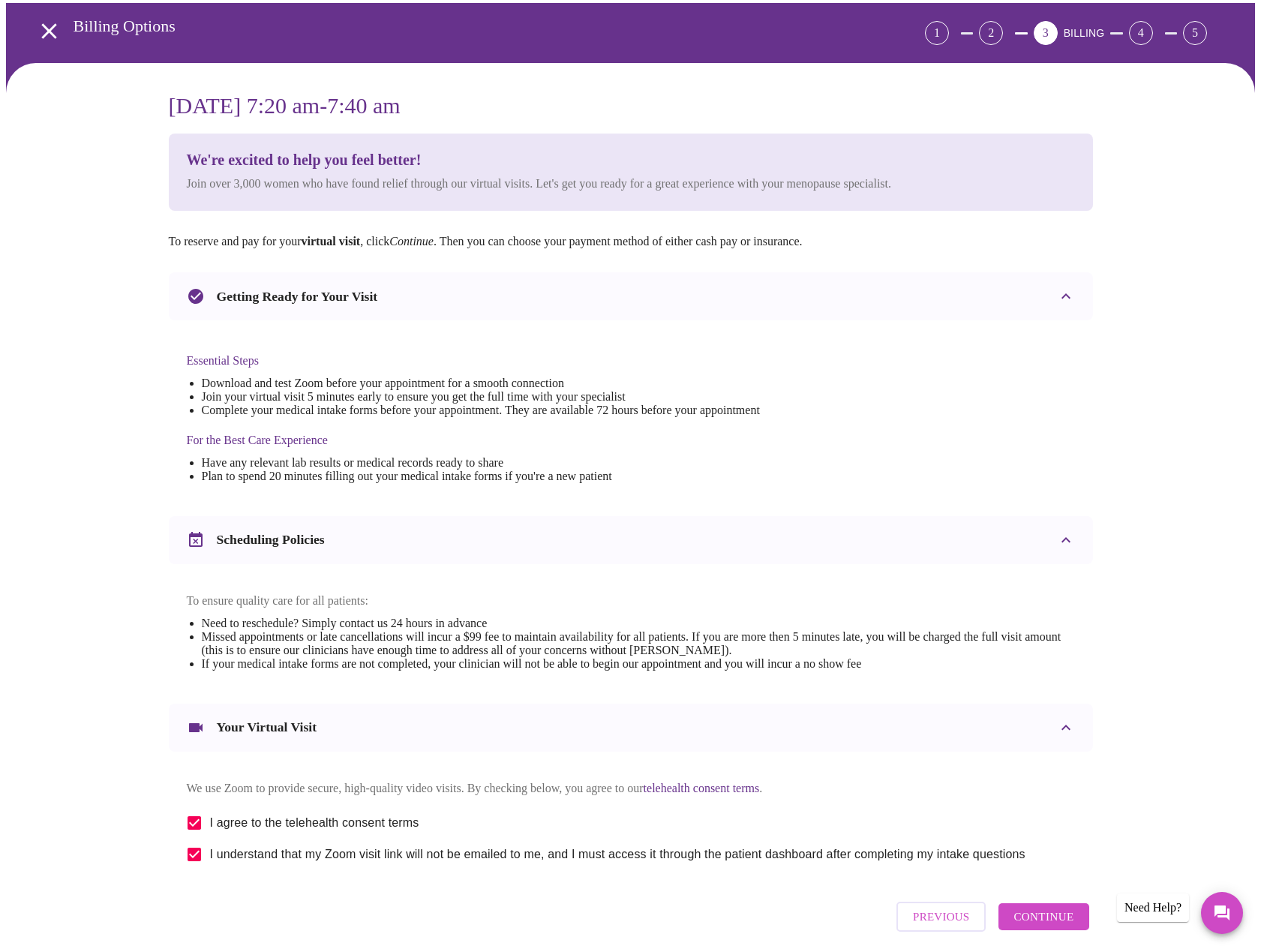
scroll to position [136, 0]
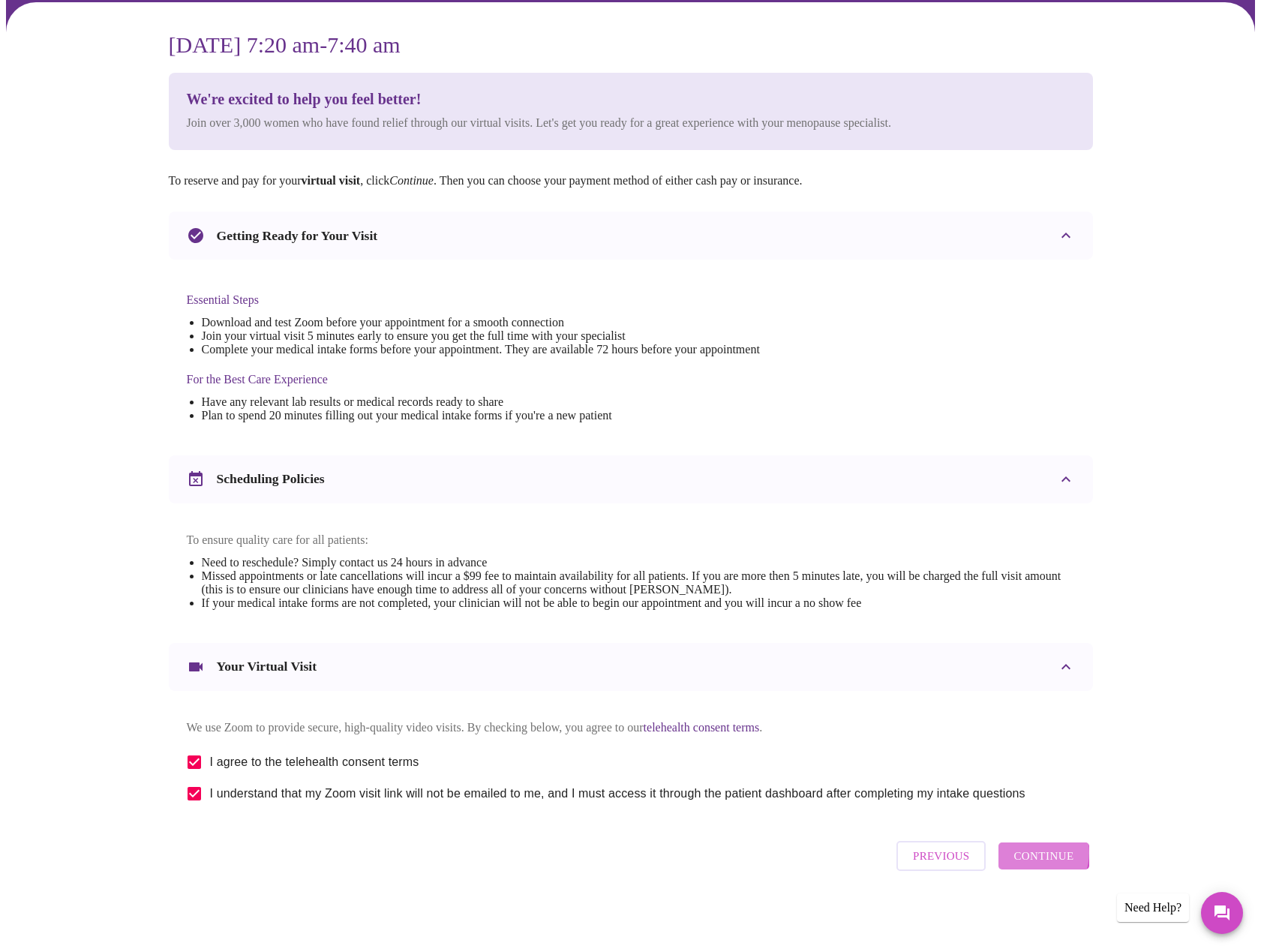
click at [1034, 859] on span "Continue" at bounding box center [1043, 856] width 60 height 20
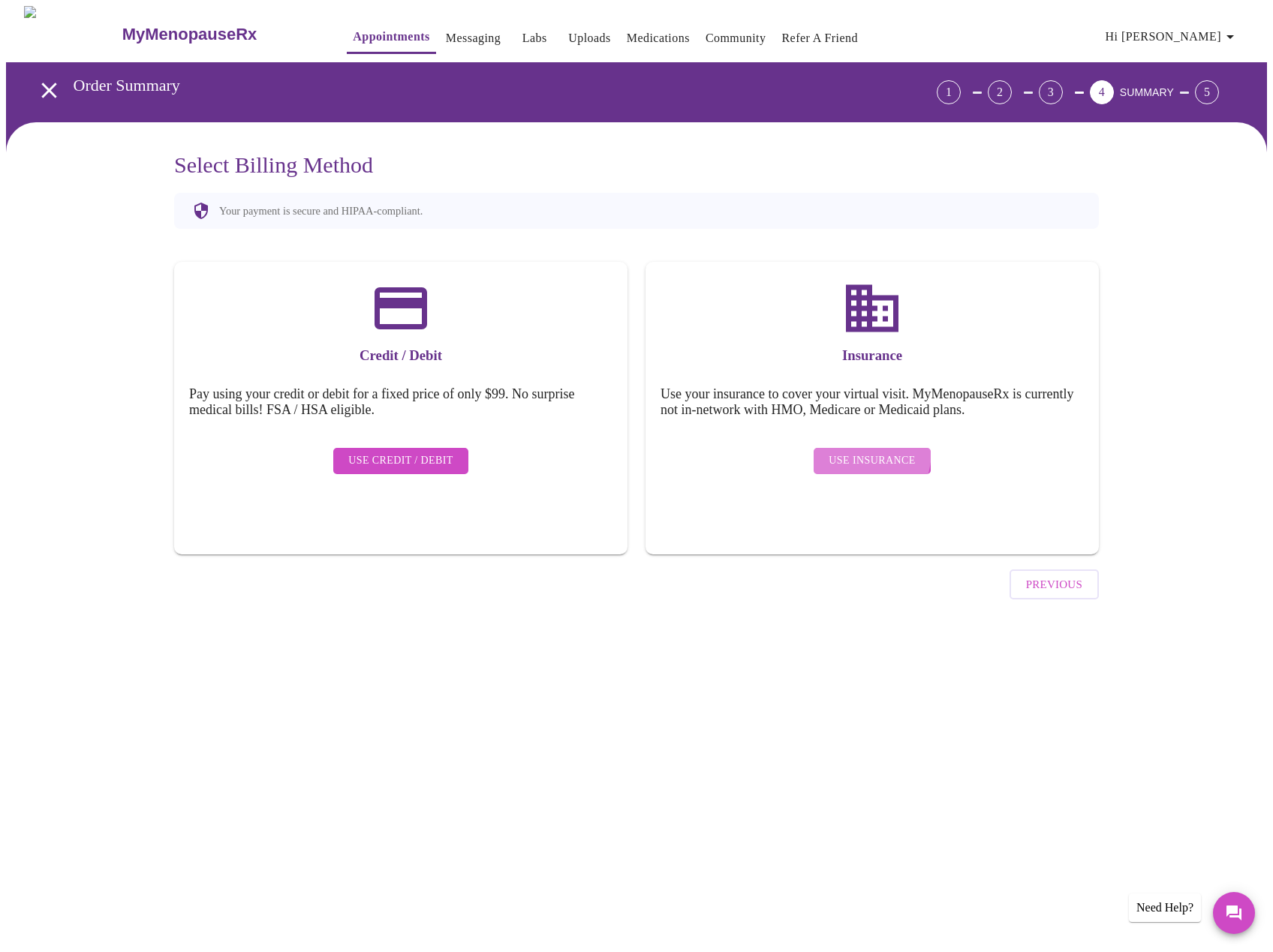
click at [847, 448] on button "Use Insurance" at bounding box center [872, 461] width 116 height 26
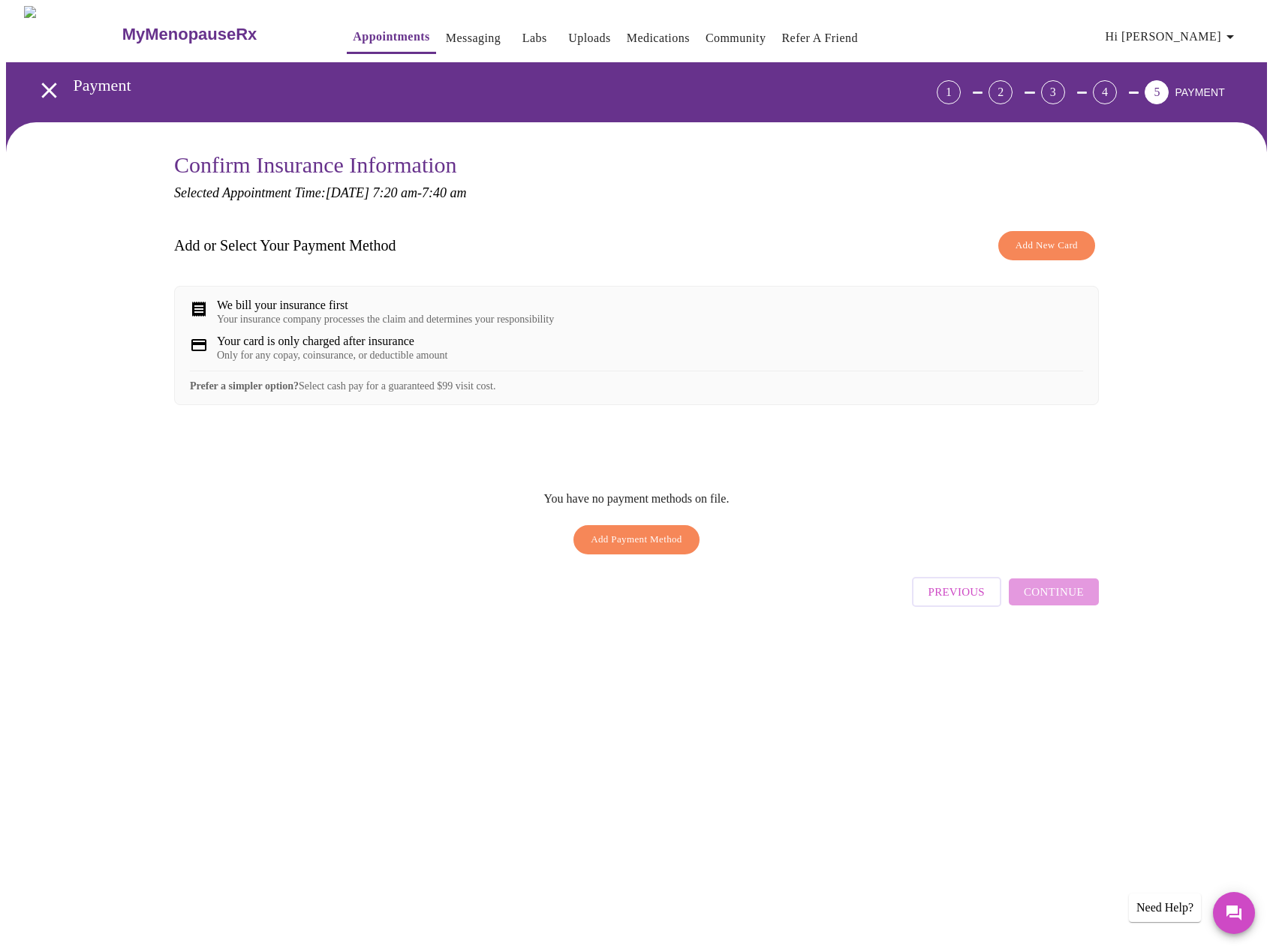
click at [1060, 247] on span "Add New Card" at bounding box center [1046, 245] width 62 height 17
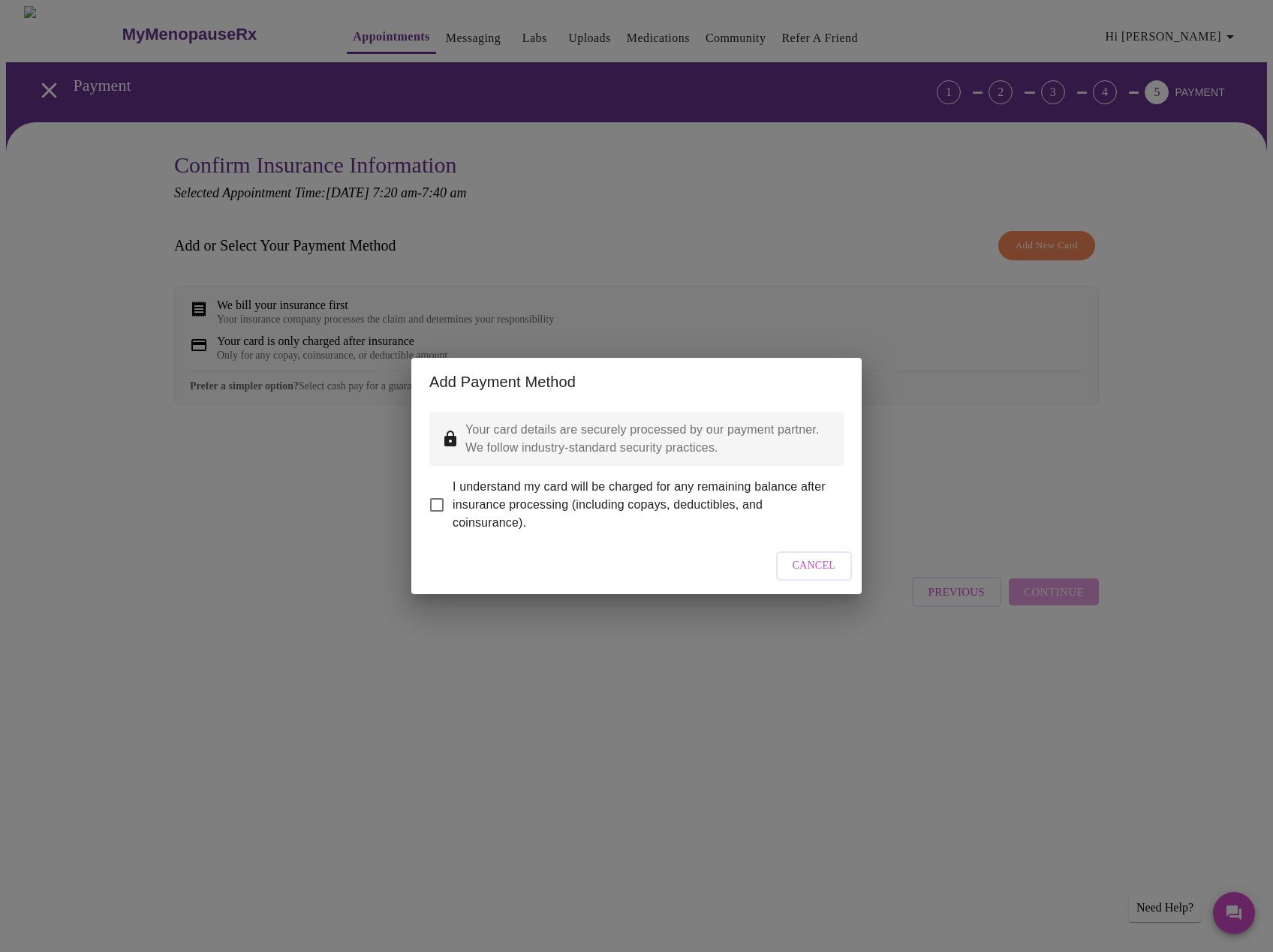
click at [439, 494] on input "I understand my card will be charged for any remaining balance after insurance …" at bounding box center [437, 505] width 32 height 32
checkbox input "true"
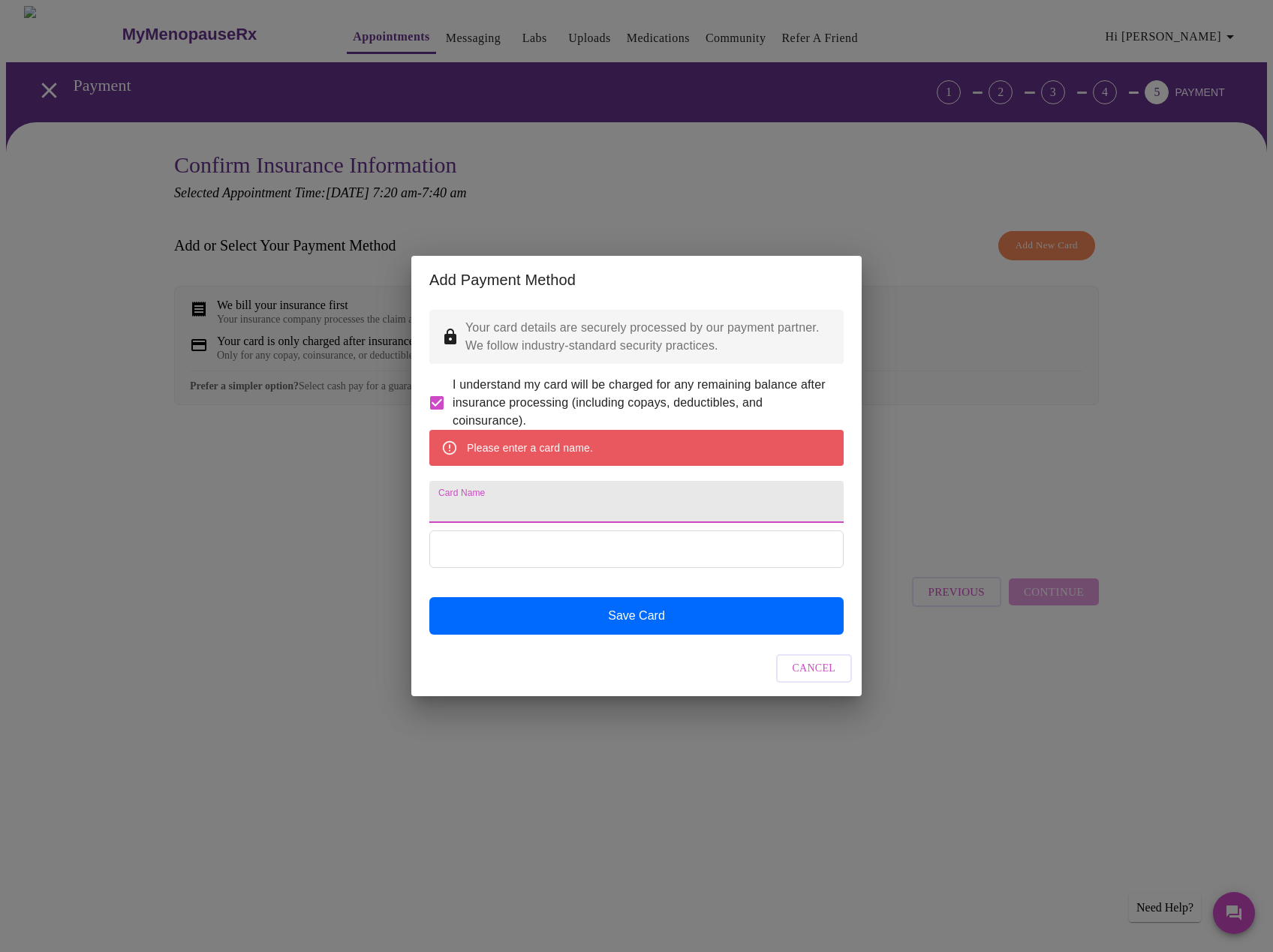
click at [512, 505] on input "Card Name" at bounding box center [636, 501] width 414 height 42
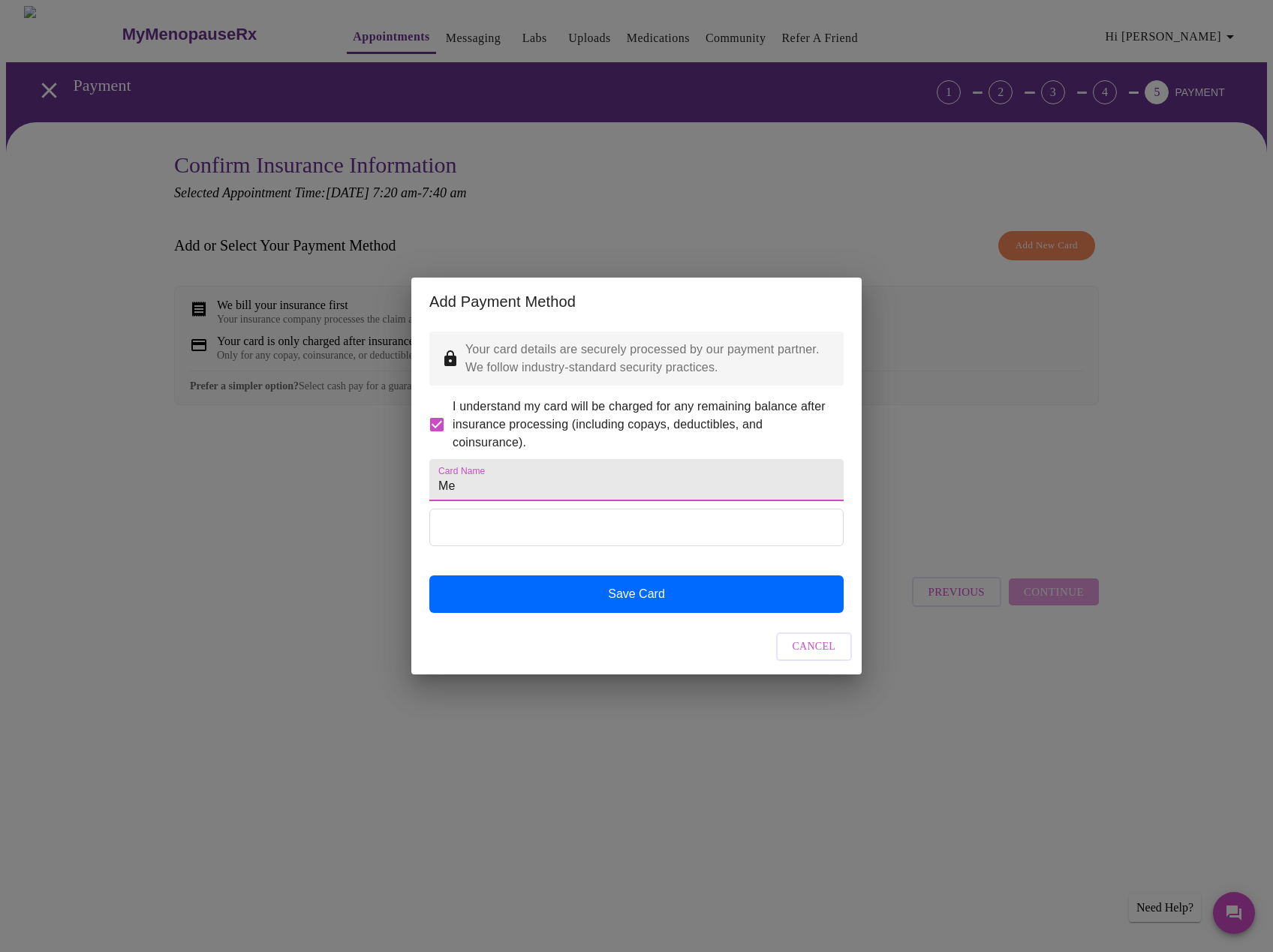
type input "M"
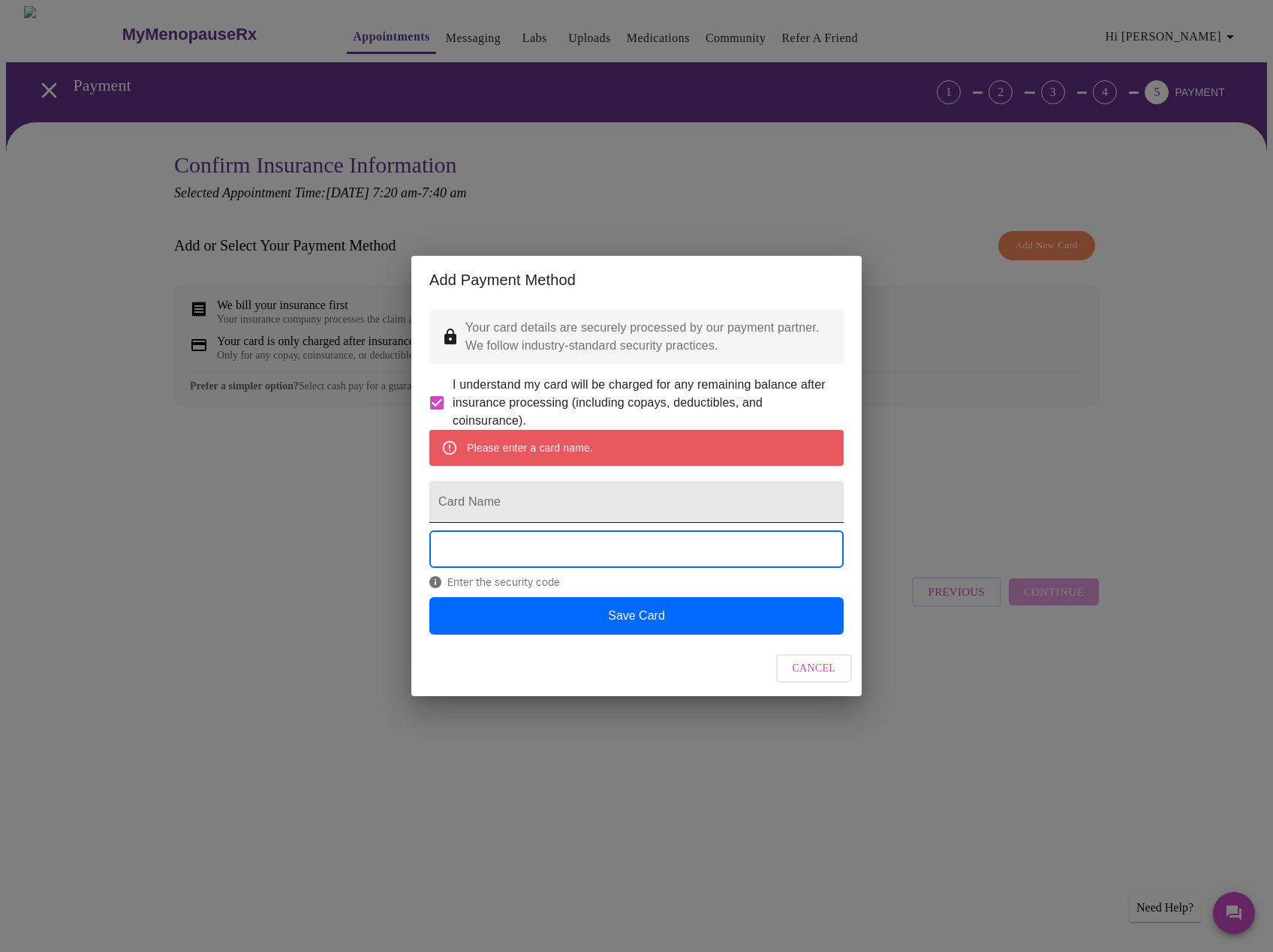
click at [452, 512] on input "Card Name" at bounding box center [636, 501] width 414 height 42
click at [671, 635] on button "Save Card" at bounding box center [636, 616] width 414 height 38
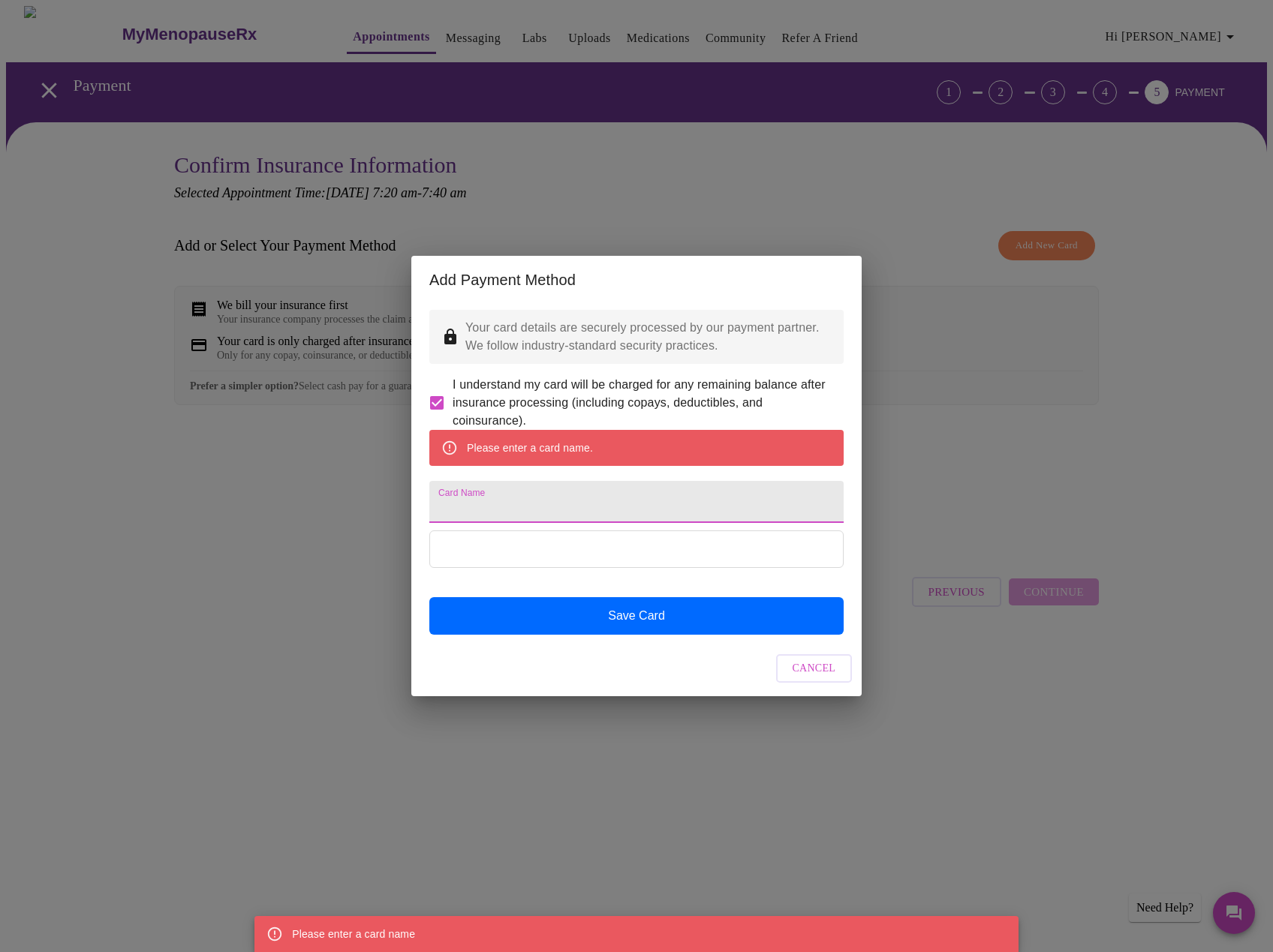
click at [551, 498] on input "Card Name" at bounding box center [636, 501] width 414 height 42
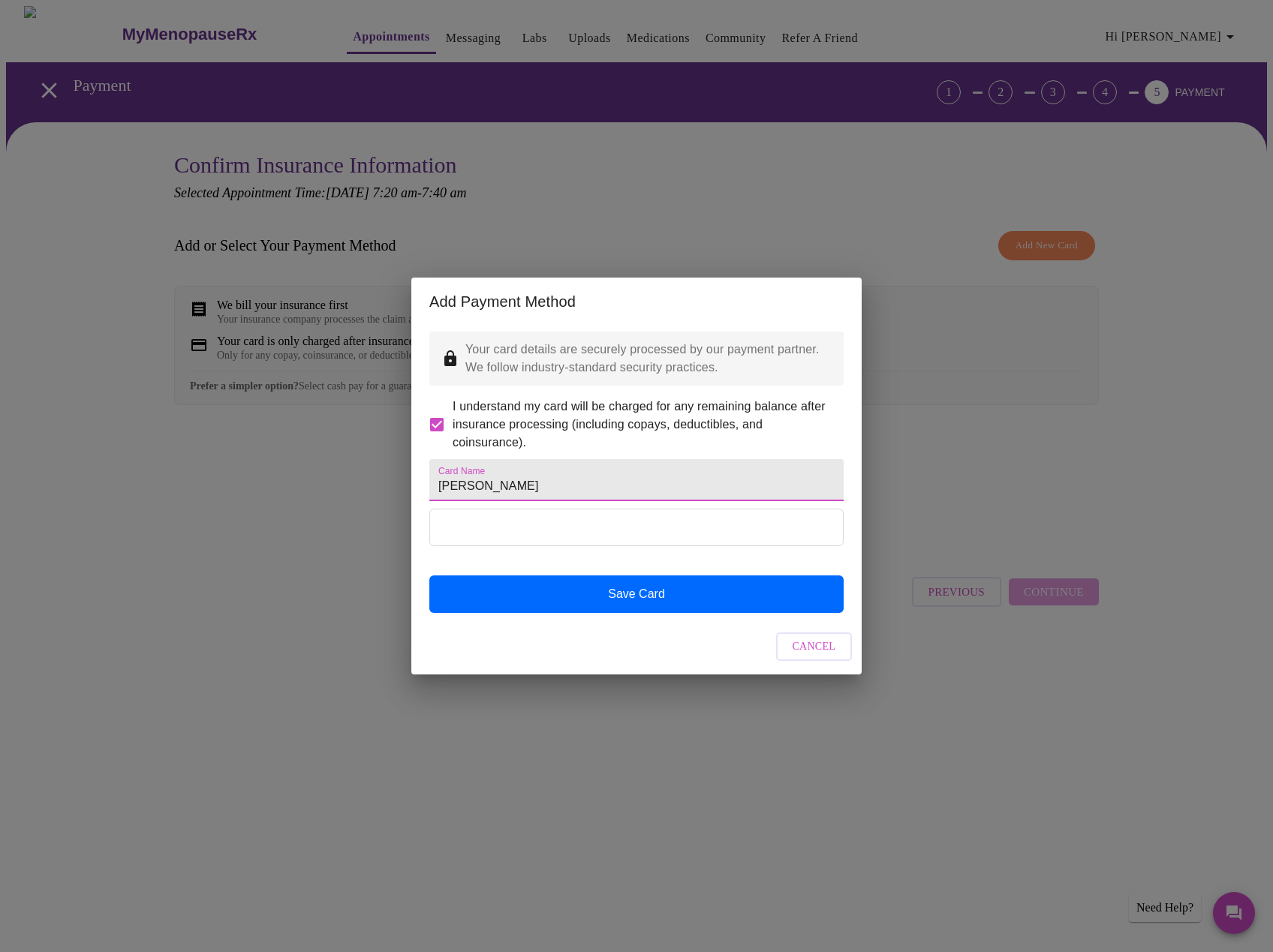
type input "Melissa A Vallone"
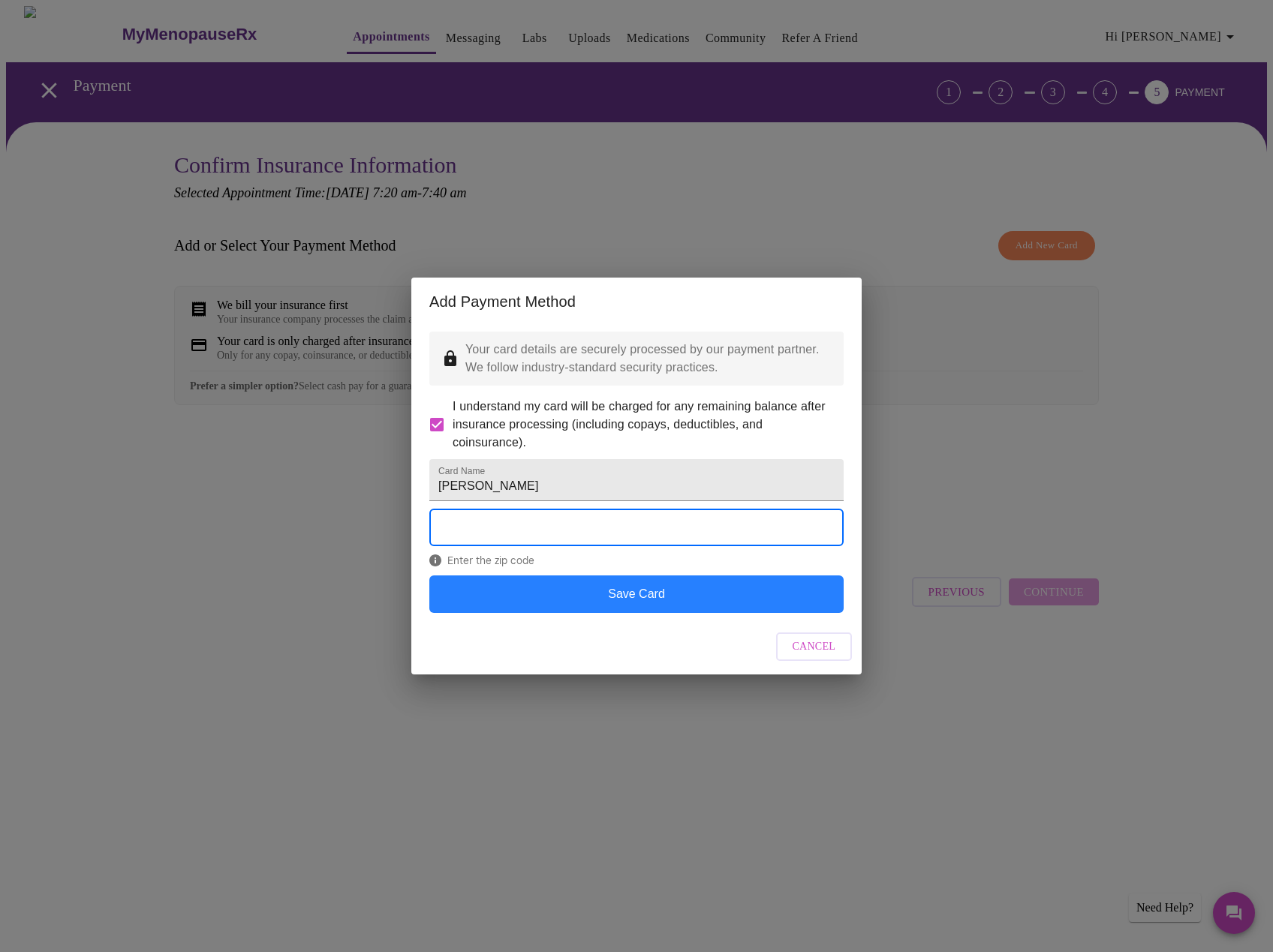
click at [628, 613] on button "Save Card" at bounding box center [636, 595] width 414 height 38
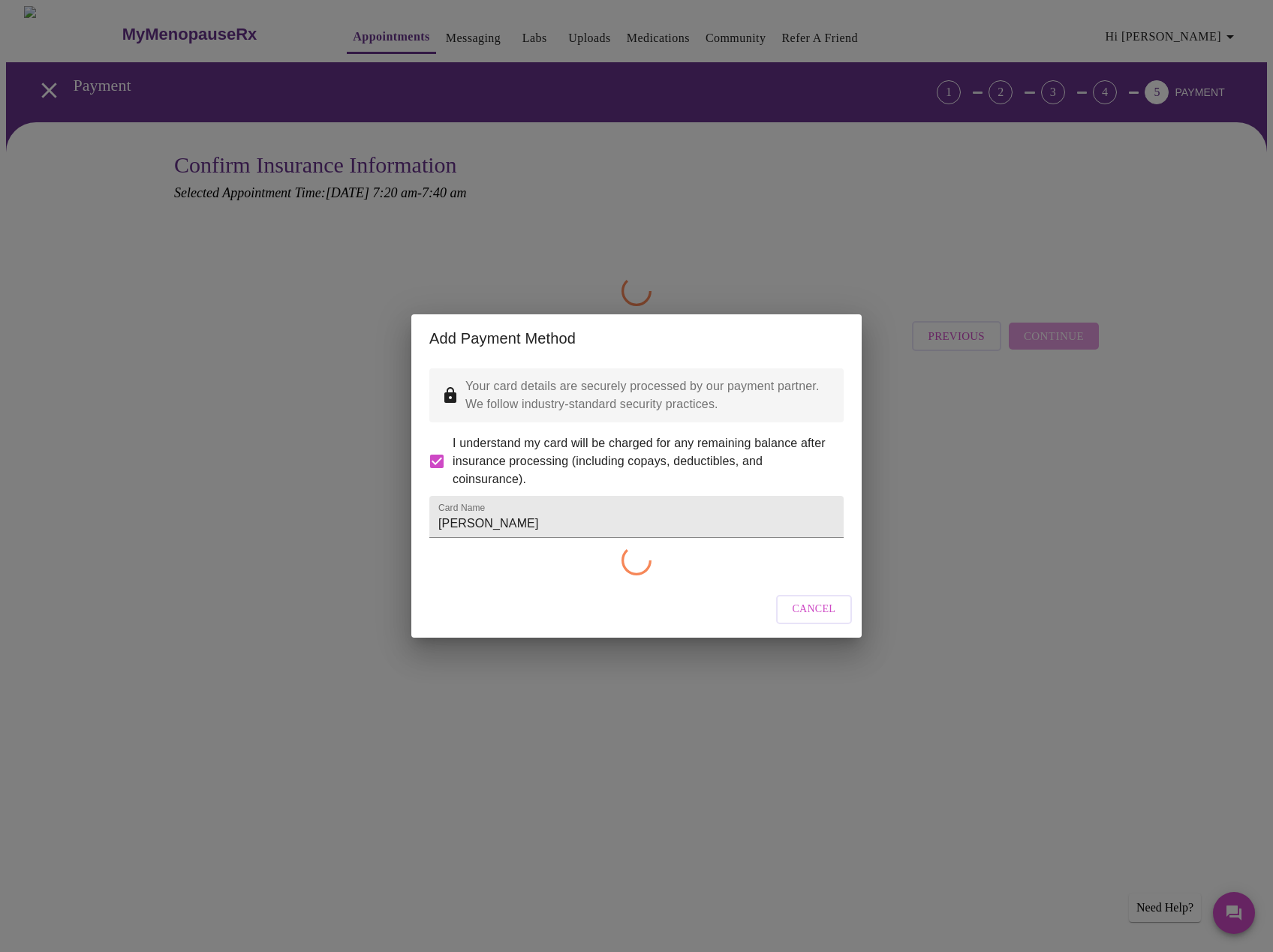
checkbox input "false"
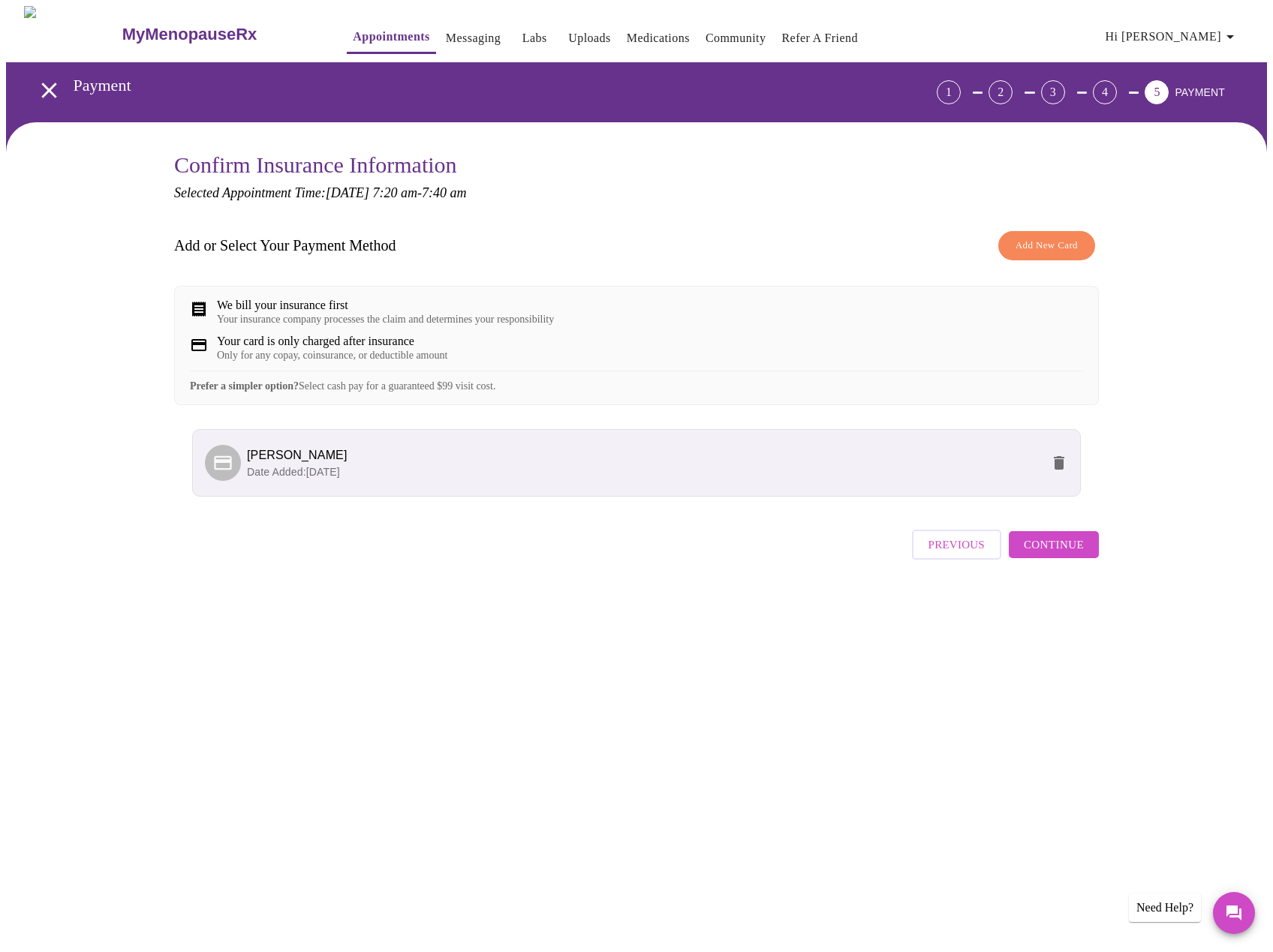
click at [1051, 555] on span "Continue" at bounding box center [1054, 545] width 60 height 20
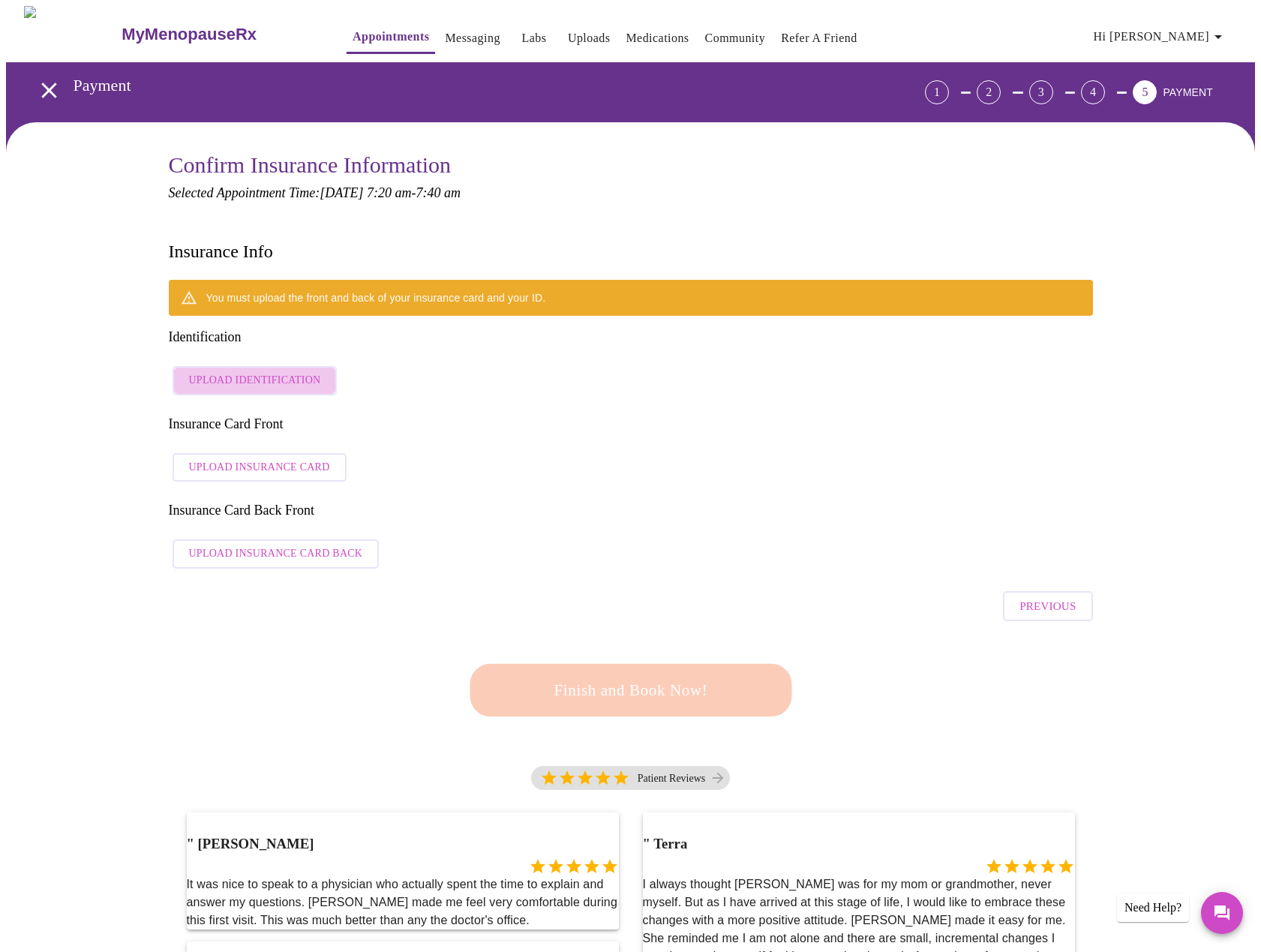
click at [279, 371] on span "Upload Identification" at bounding box center [254, 380] width 132 height 19
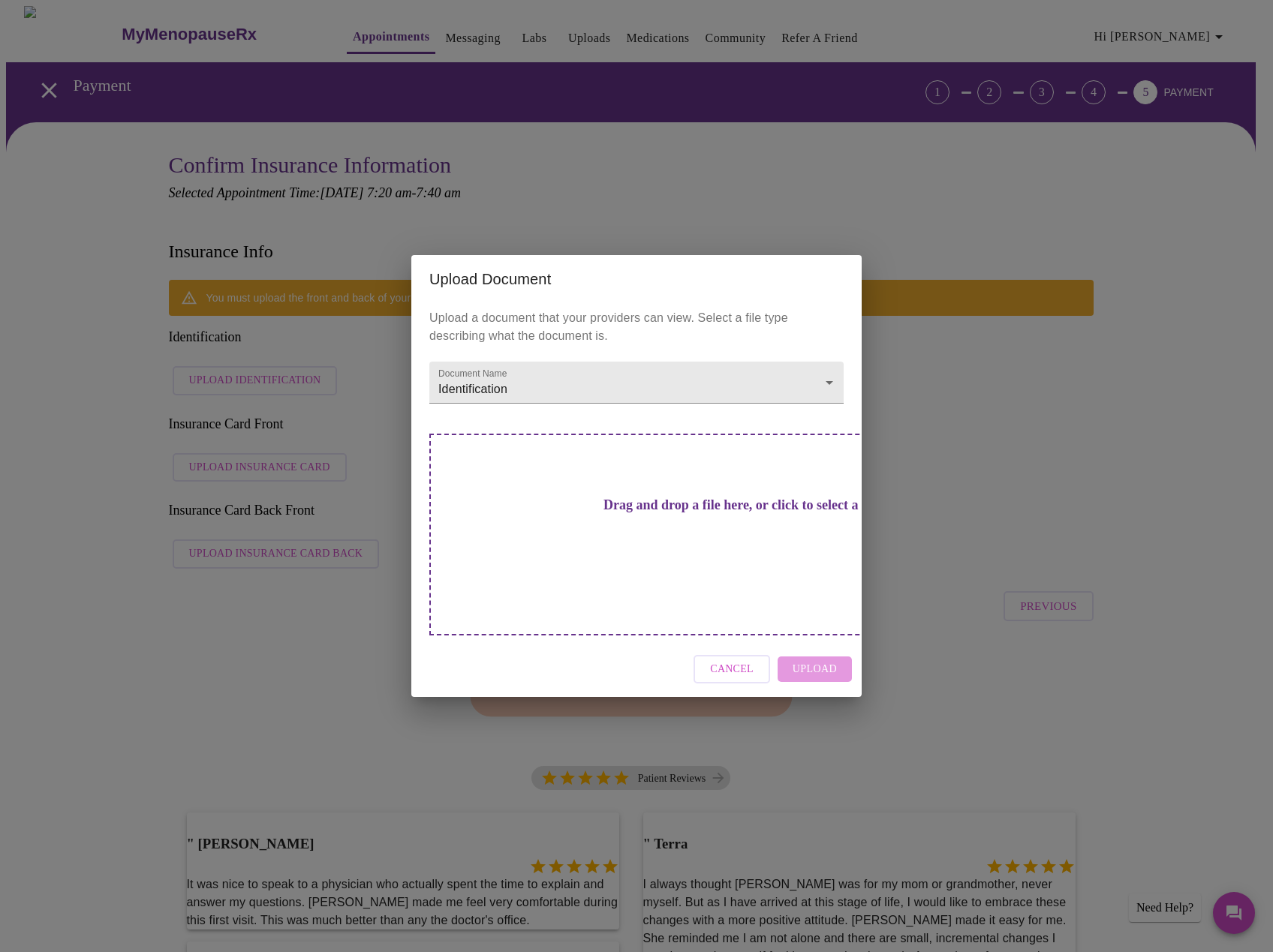
click at [606, 514] on h3 "Drag and drop a file here, or click to select a file" at bounding box center [741, 505] width 414 height 16
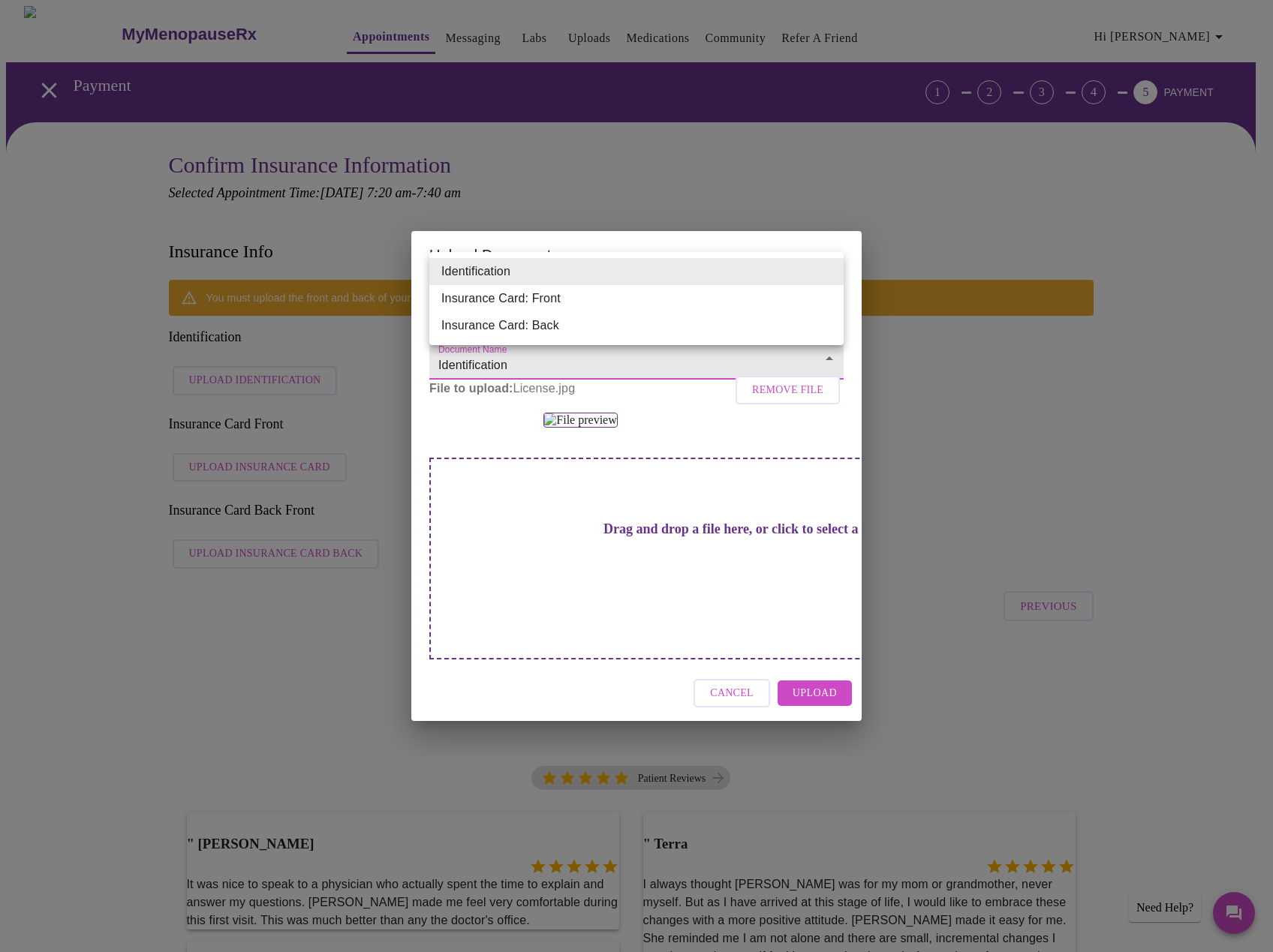
click at [524, 272] on li "Identification" at bounding box center [636, 272] width 414 height 27
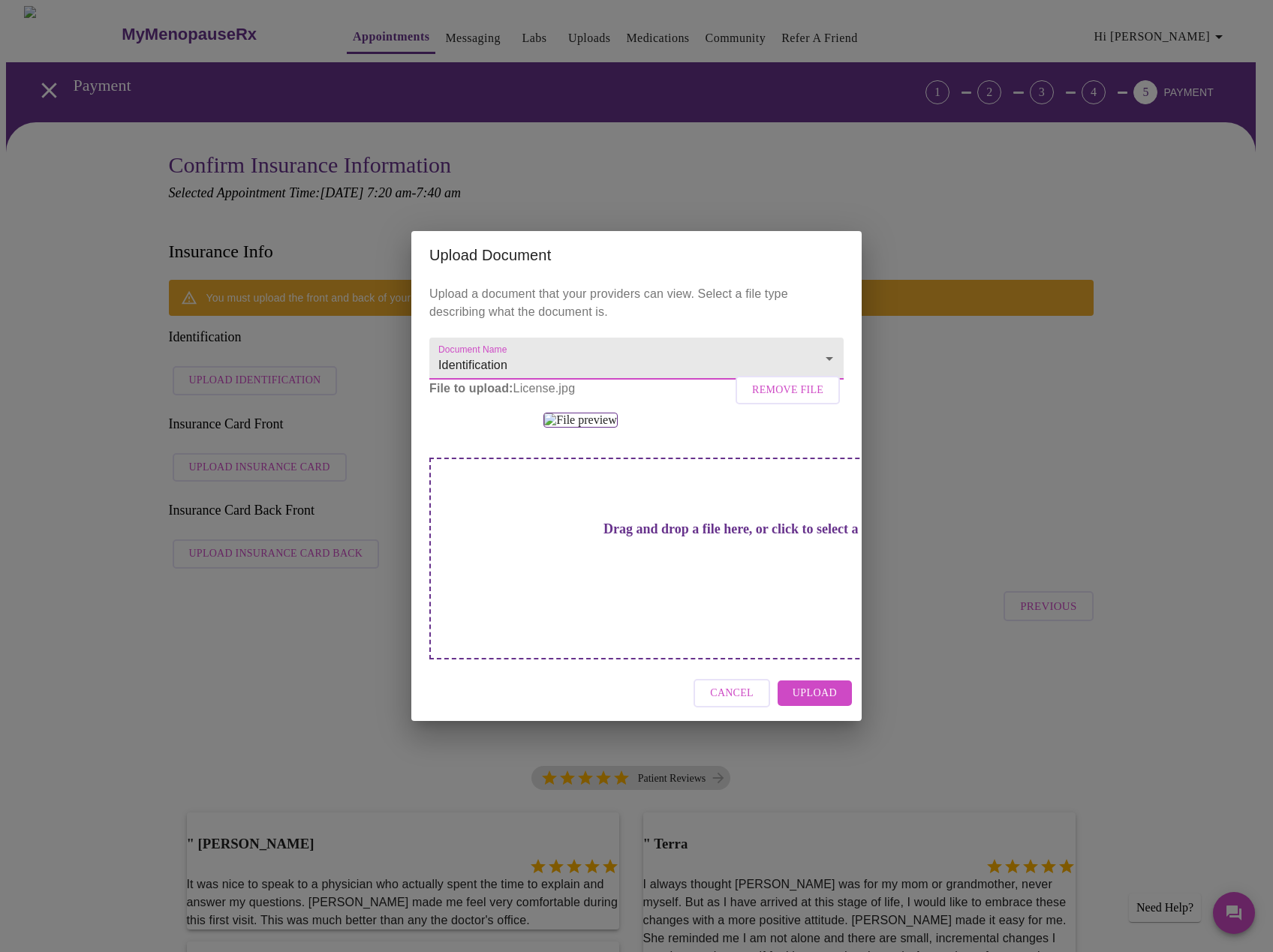
click at [820, 703] on span "Upload" at bounding box center [815, 694] width 44 height 19
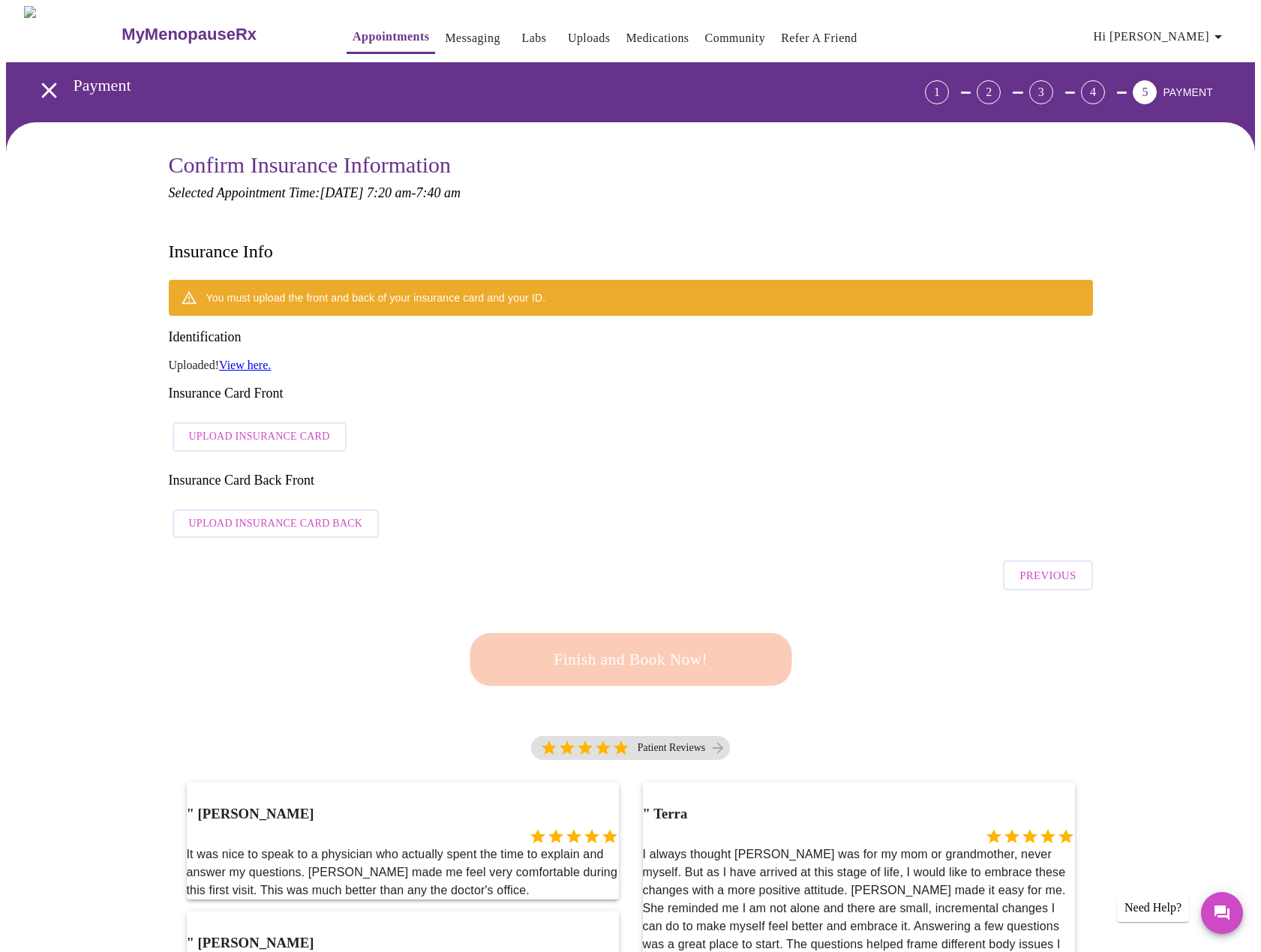
click at [241, 428] on span "Upload Insurance Card" at bounding box center [259, 437] width 141 height 19
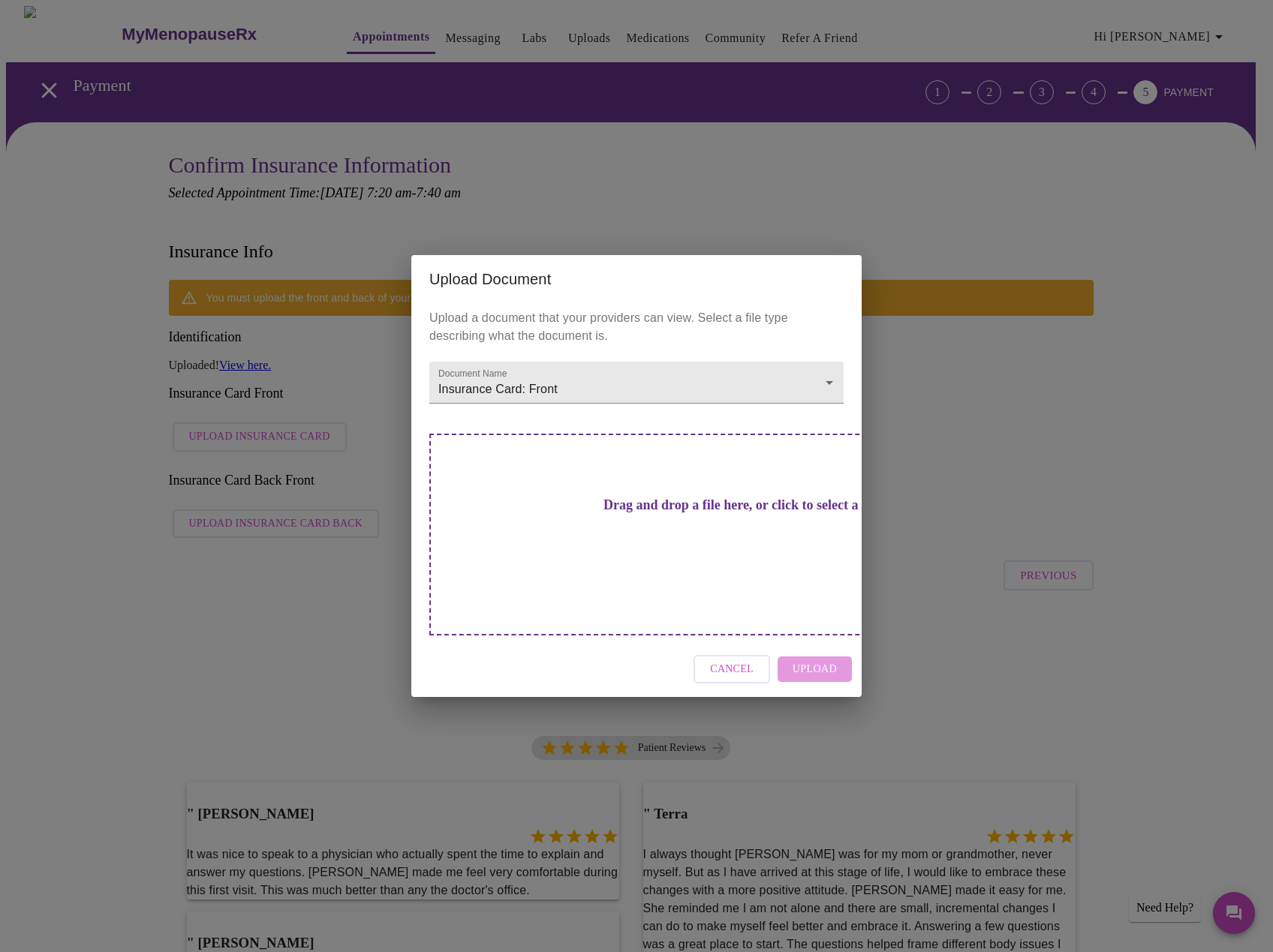
click at [707, 542] on div "Drag and drop a file here, or click to select a file" at bounding box center [741, 534] width 624 height 202
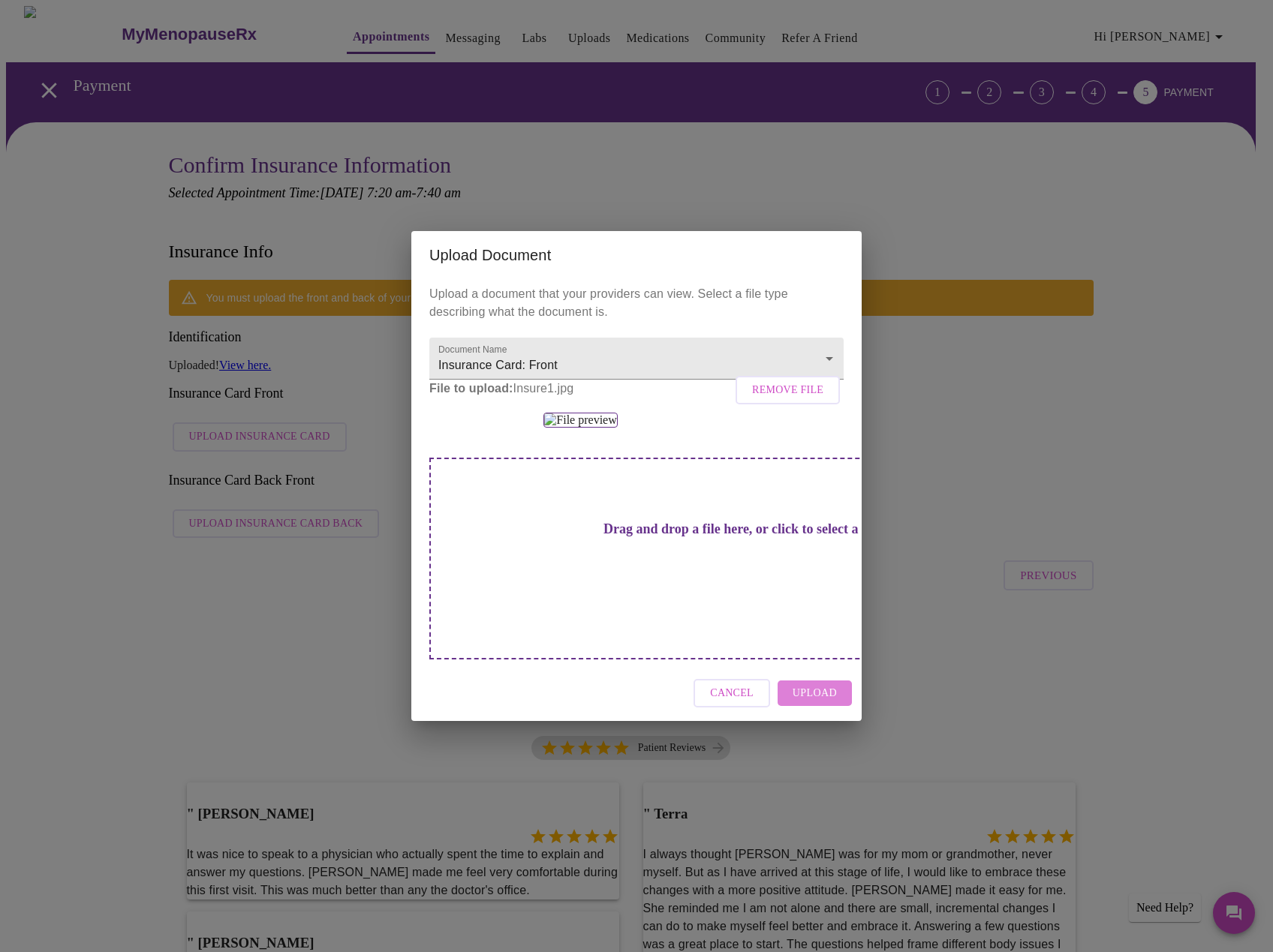
click at [845, 707] on button "Upload" at bounding box center [815, 694] width 74 height 26
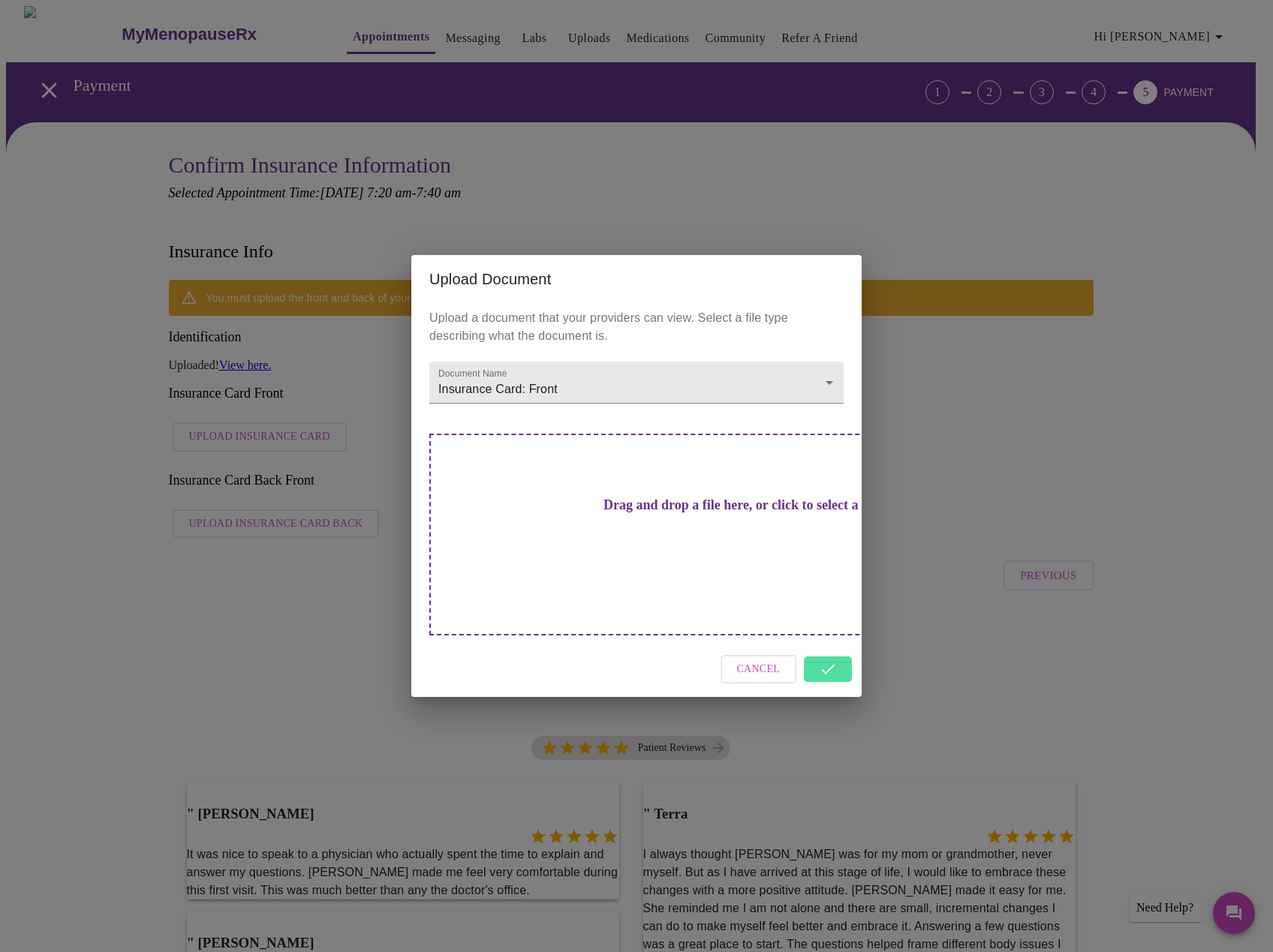
click at [824, 642] on div "Cancel" at bounding box center [636, 670] width 451 height 56
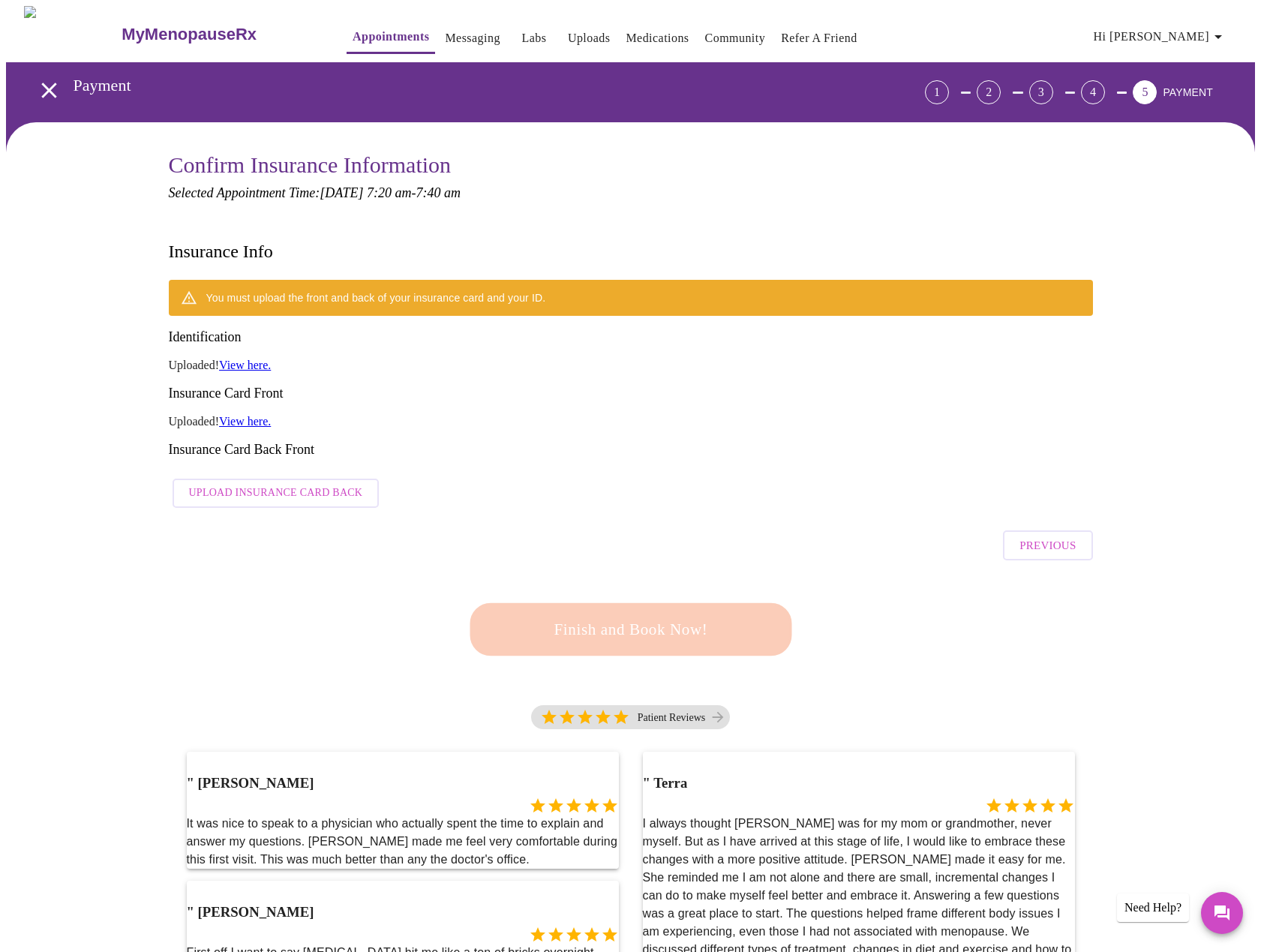
click at [251, 484] on span "Upload Insurance Card Back" at bounding box center [276, 493] width 174 height 19
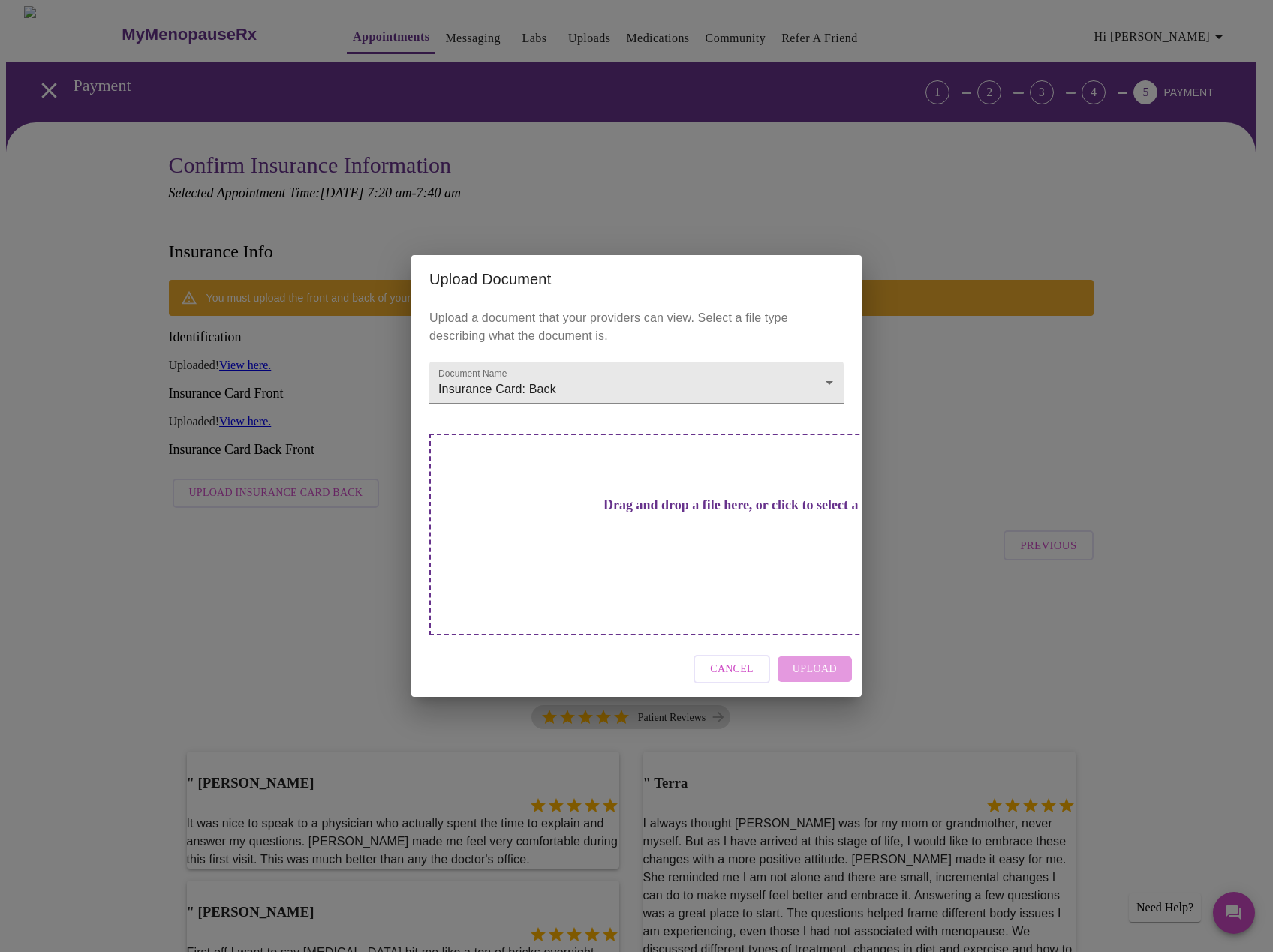
click at [700, 514] on h3 "Drag and drop a file here, or click to select a file" at bounding box center [741, 505] width 414 height 16
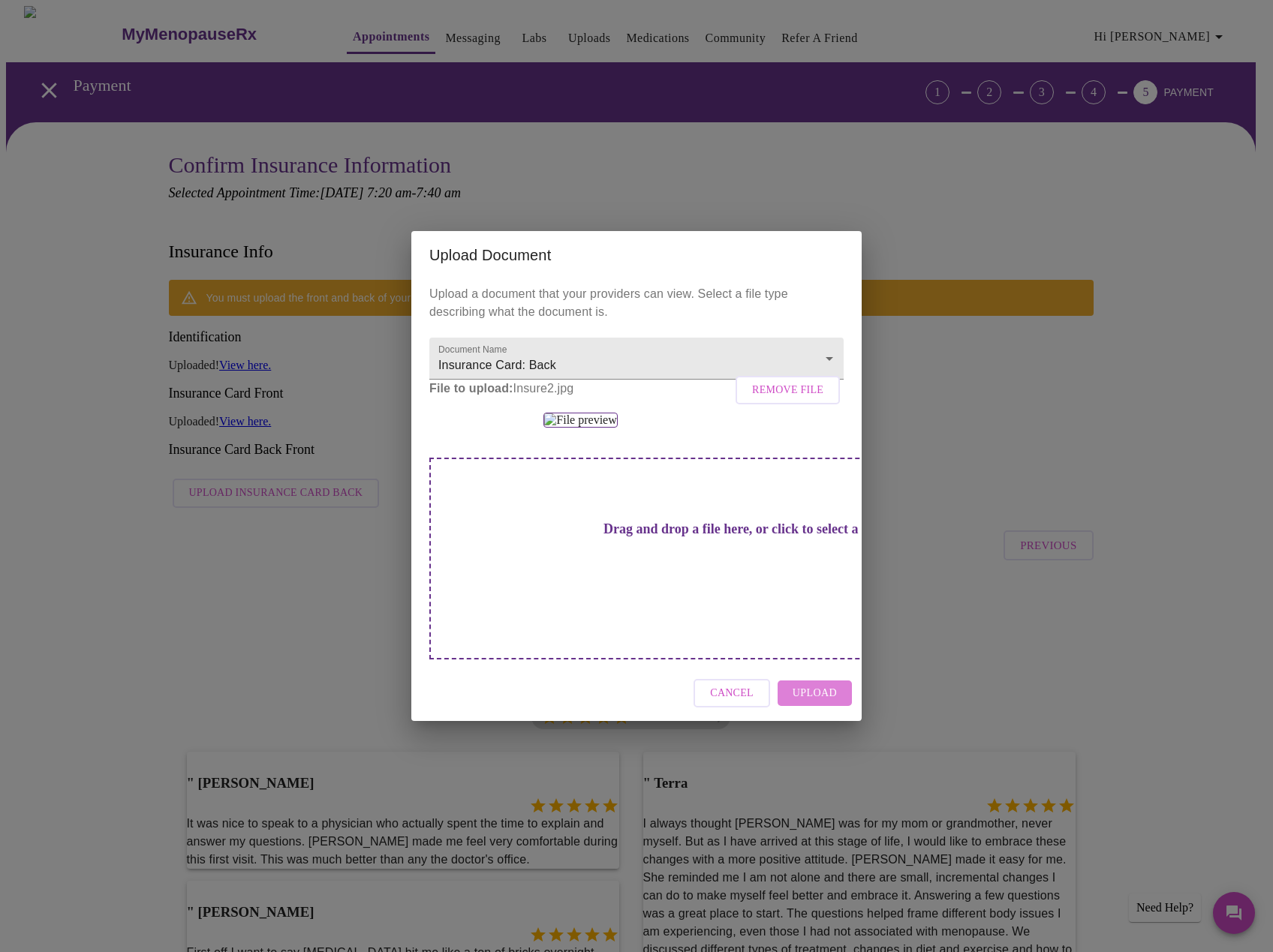
click at [825, 703] on span "Upload" at bounding box center [815, 694] width 44 height 19
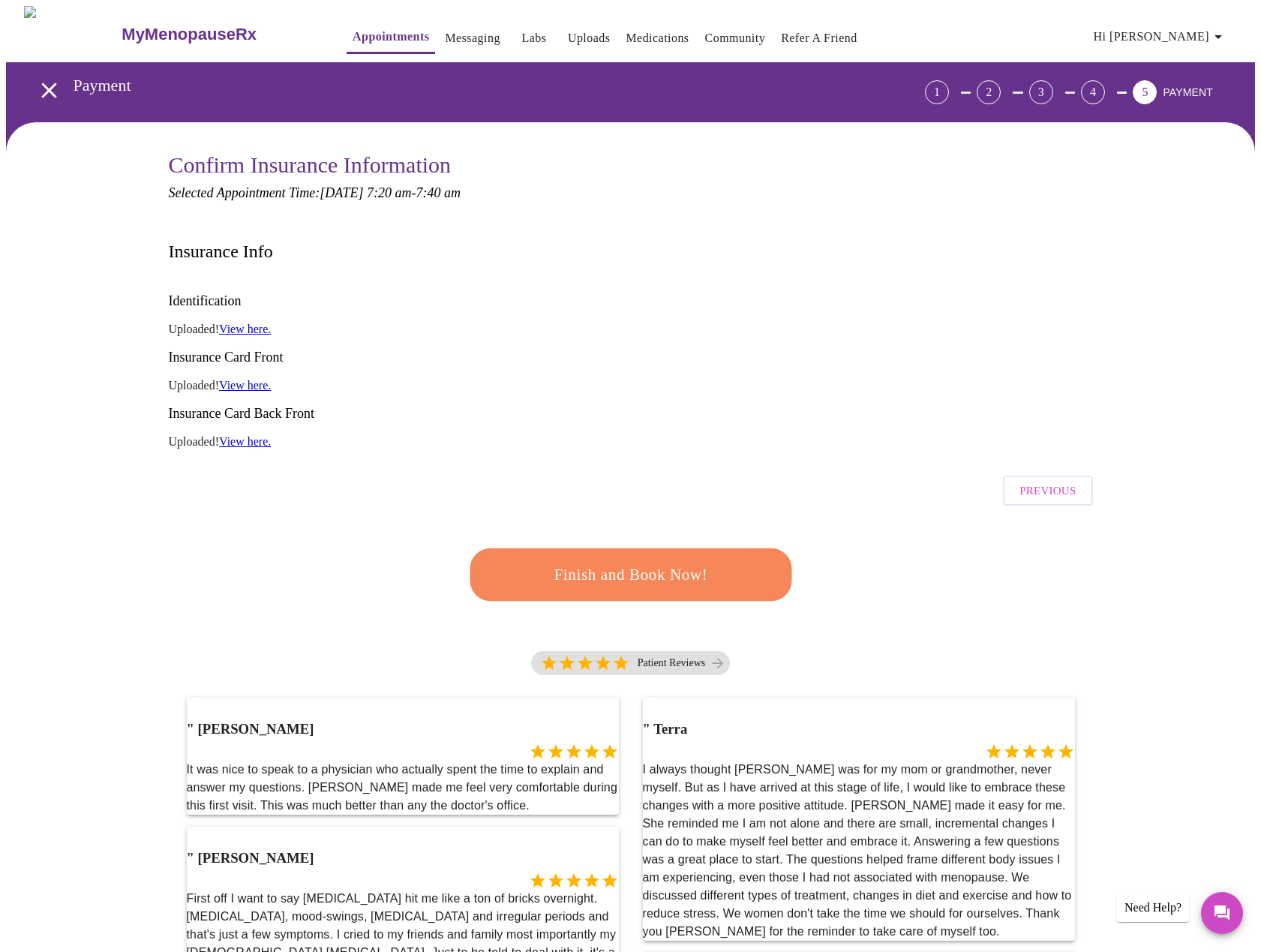
click at [662, 561] on span "Finish and Book Now!" at bounding box center [630, 575] width 277 height 28
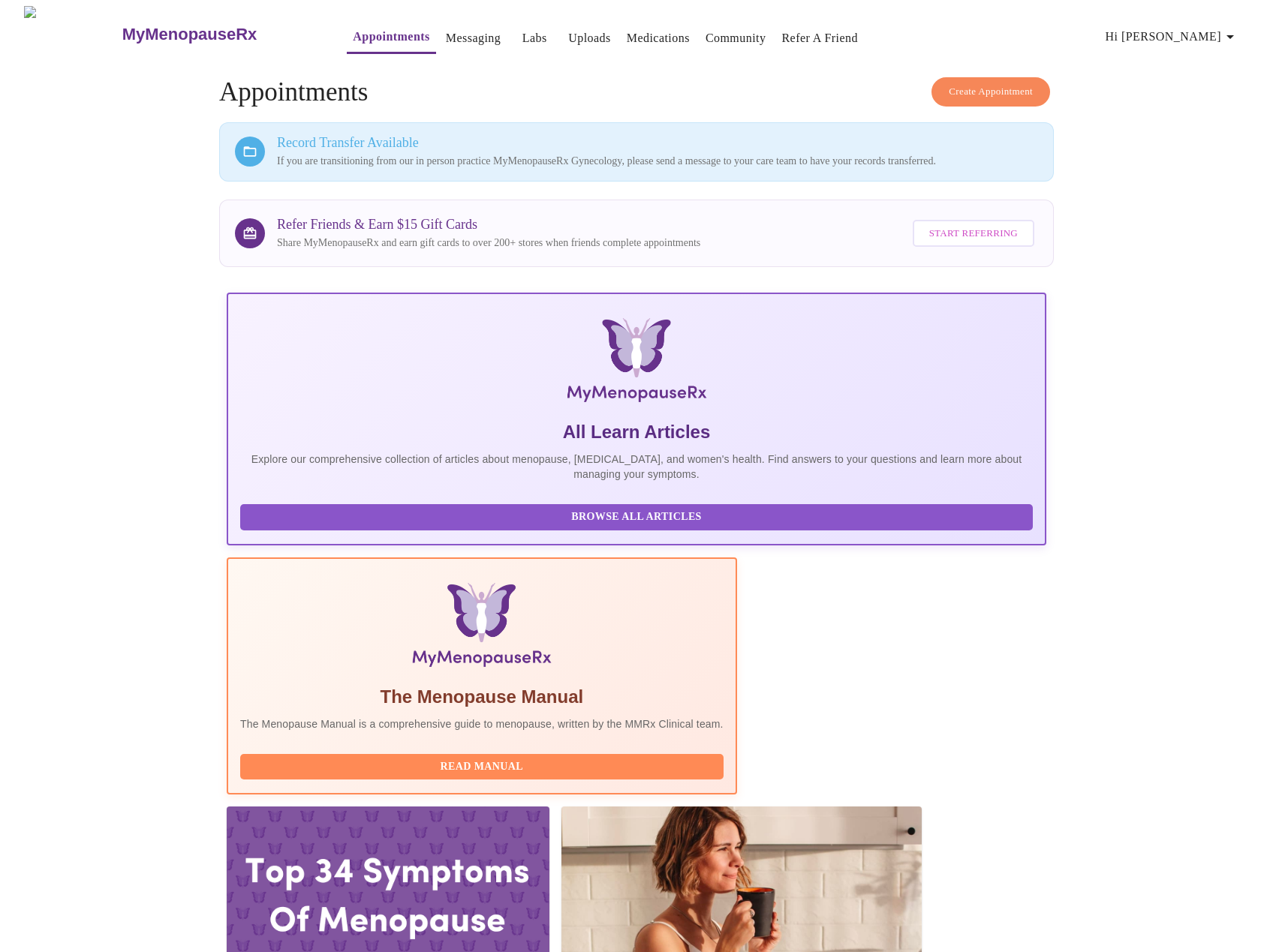
click at [249, 152] on icon at bounding box center [250, 152] width 13 height 10
click at [341, 139] on h3 "Record Transfer Available" at bounding box center [658, 142] width 761 height 16
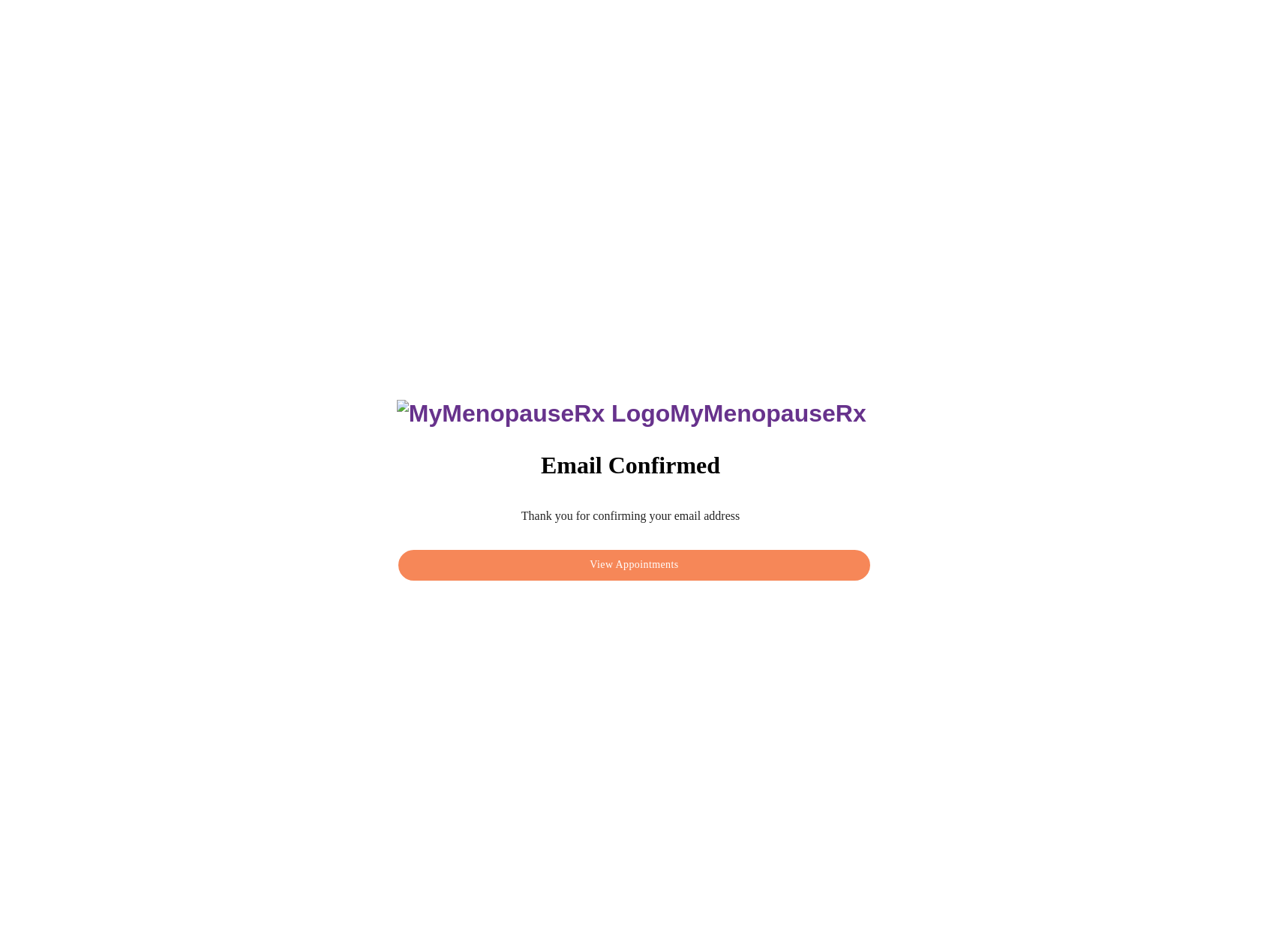
click at [589, 570] on button "View Appointments" at bounding box center [634, 566] width 471 height 31
